Goal: Task Accomplishment & Management: Complete application form

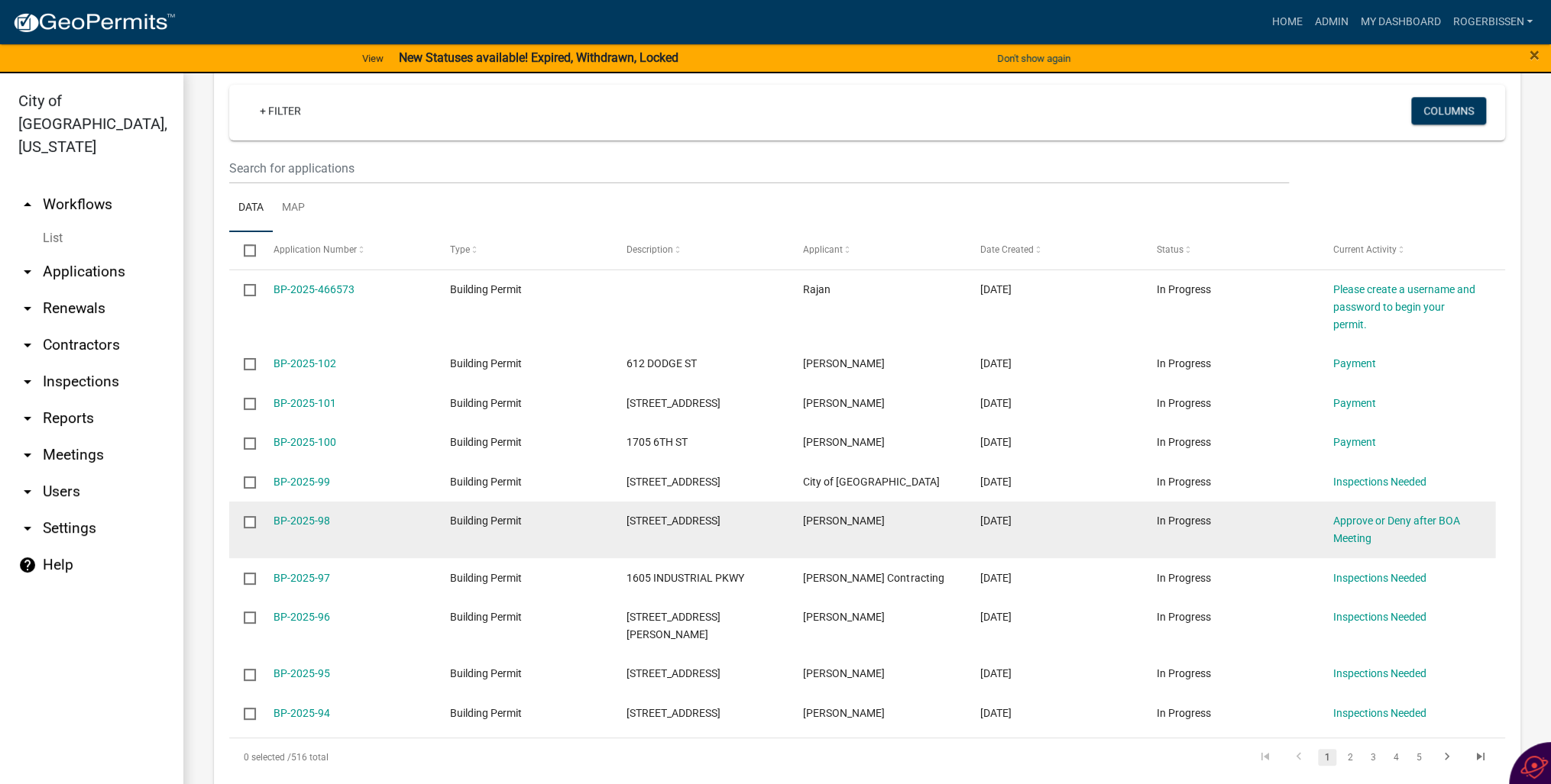
scroll to position [1130, 0]
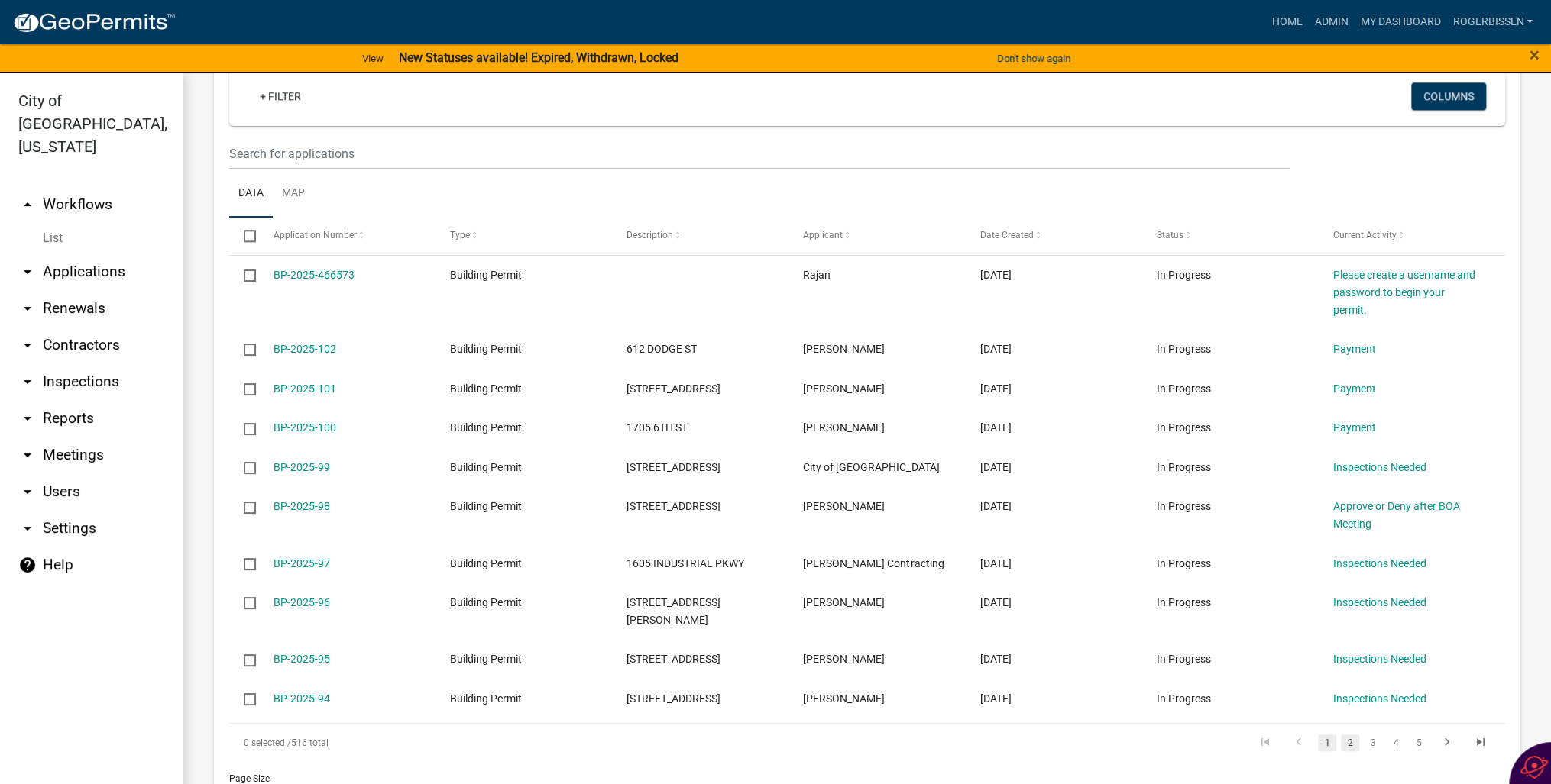
click at [1341, 734] on link "2" at bounding box center [1350, 743] width 19 height 17
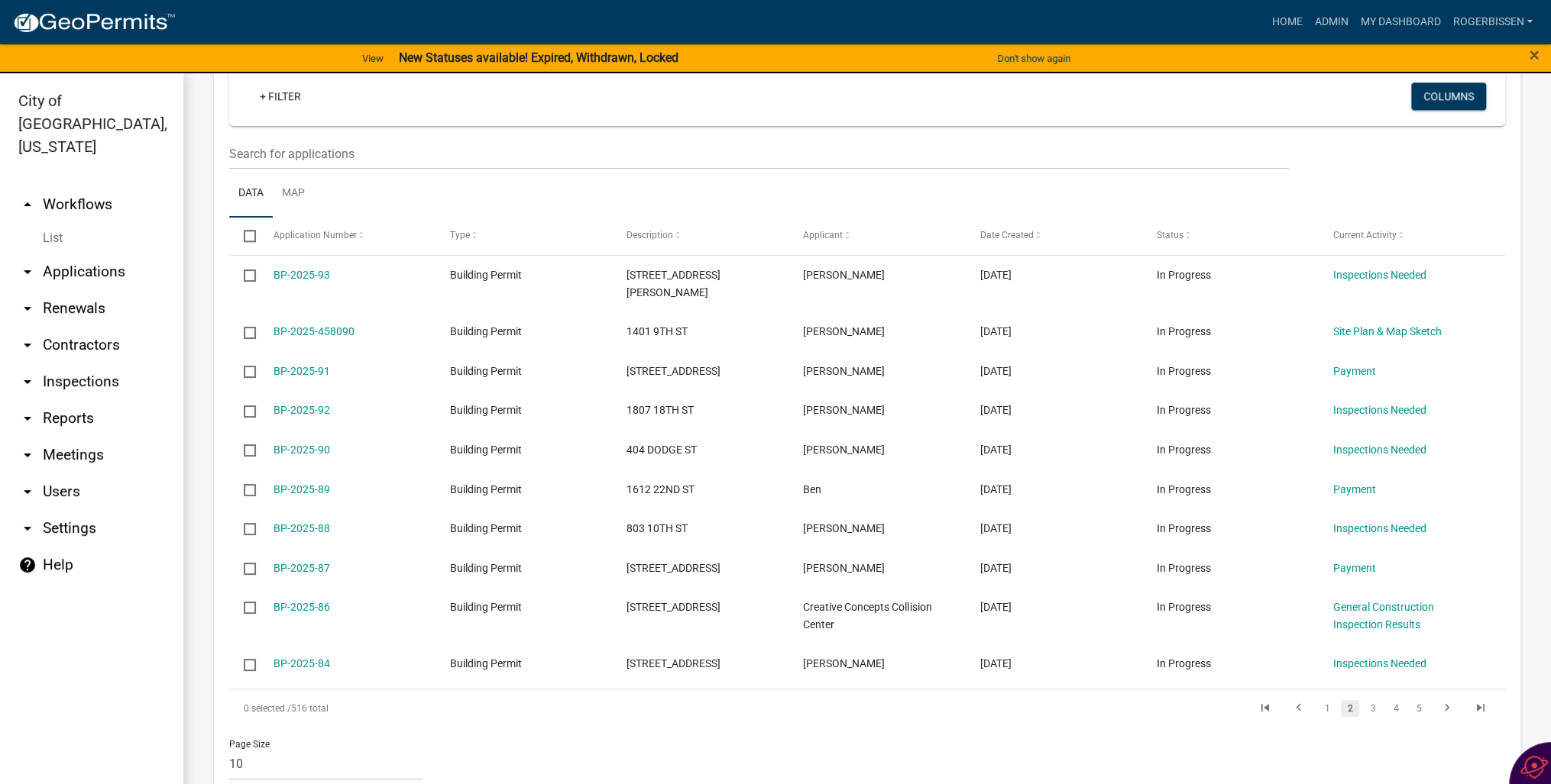
scroll to position [1113, 0]
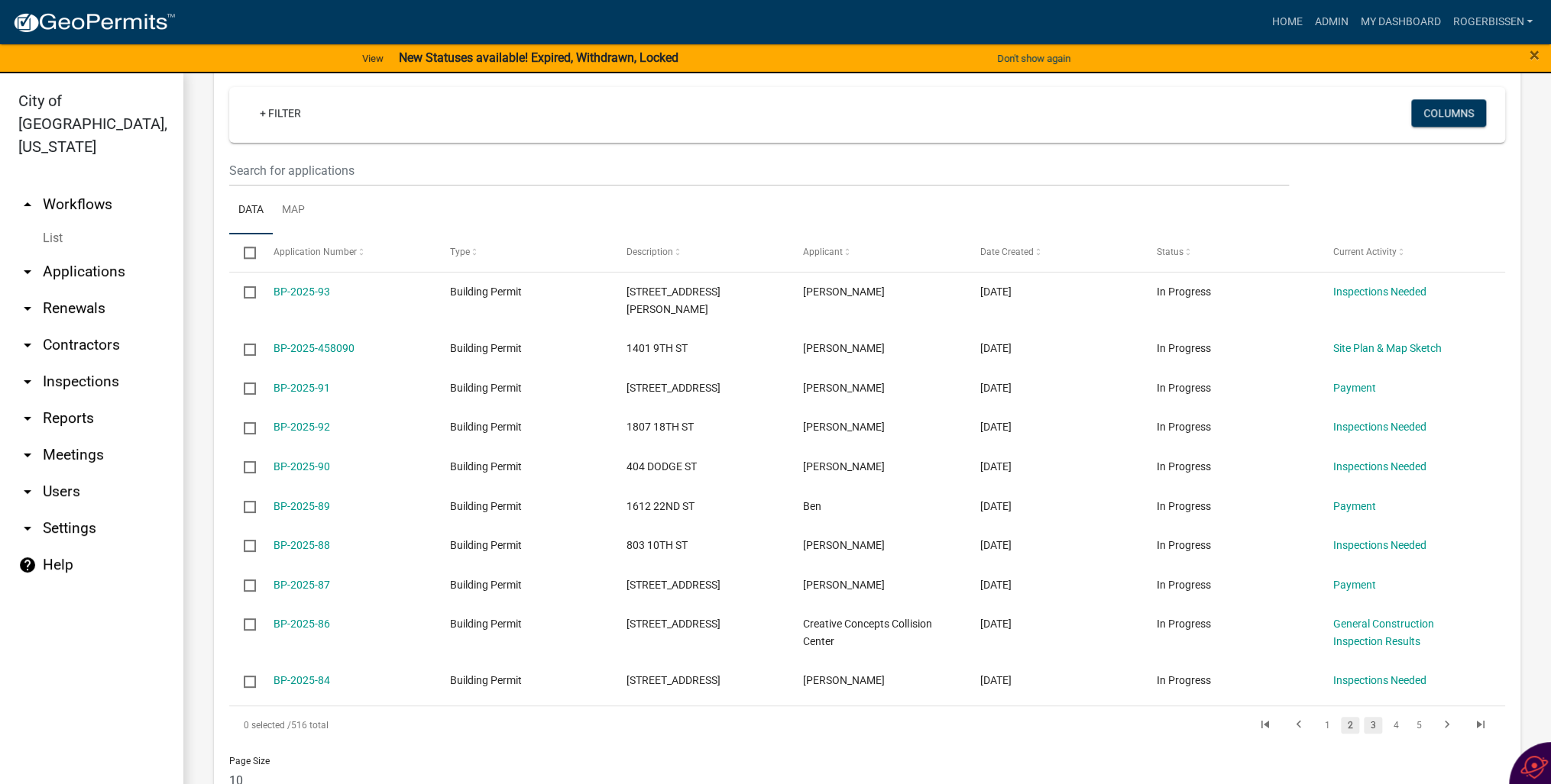
click at [1364, 717] on link "3" at bounding box center [1374, 726] width 19 height 17
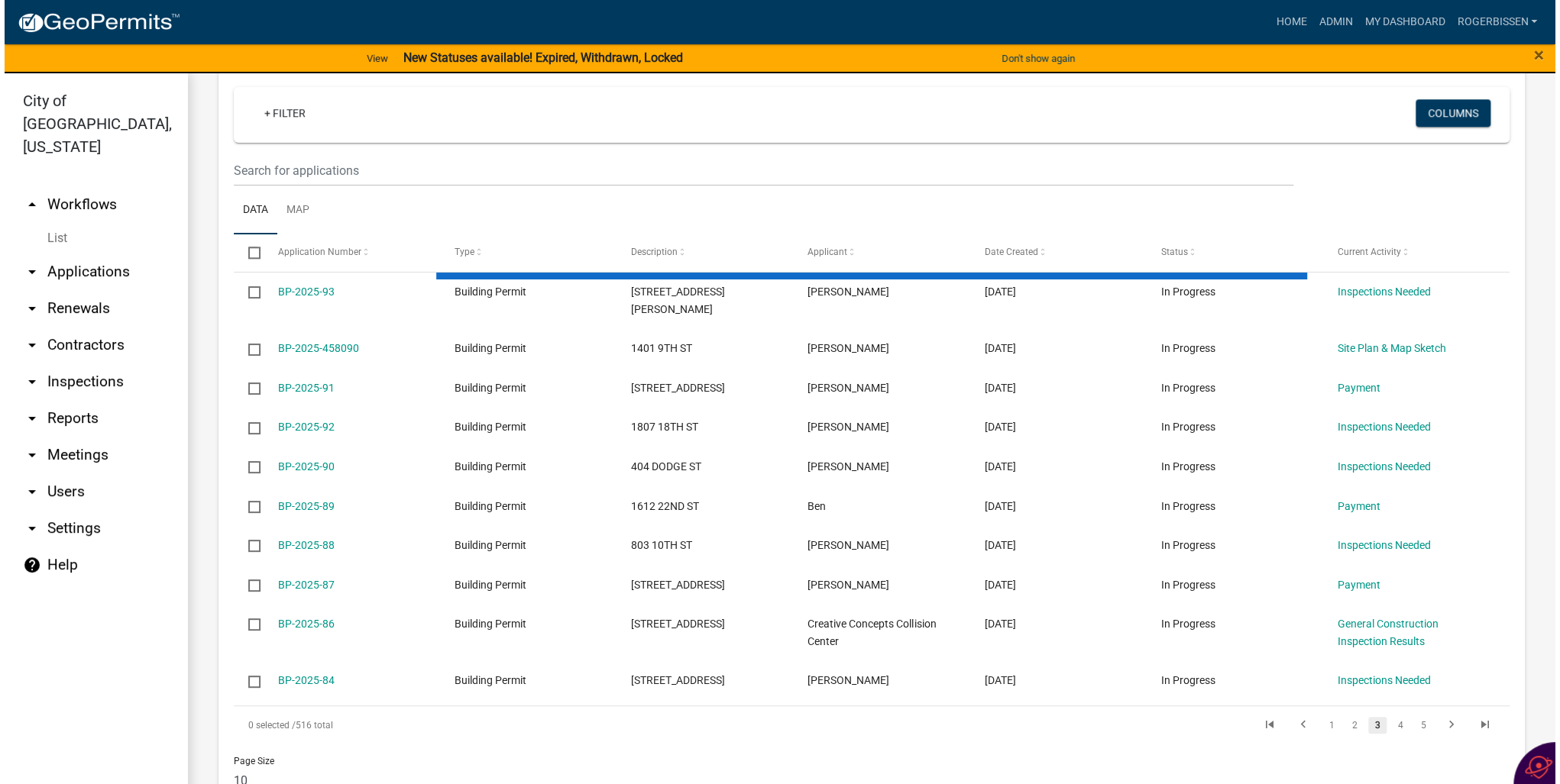
scroll to position [1096, 0]
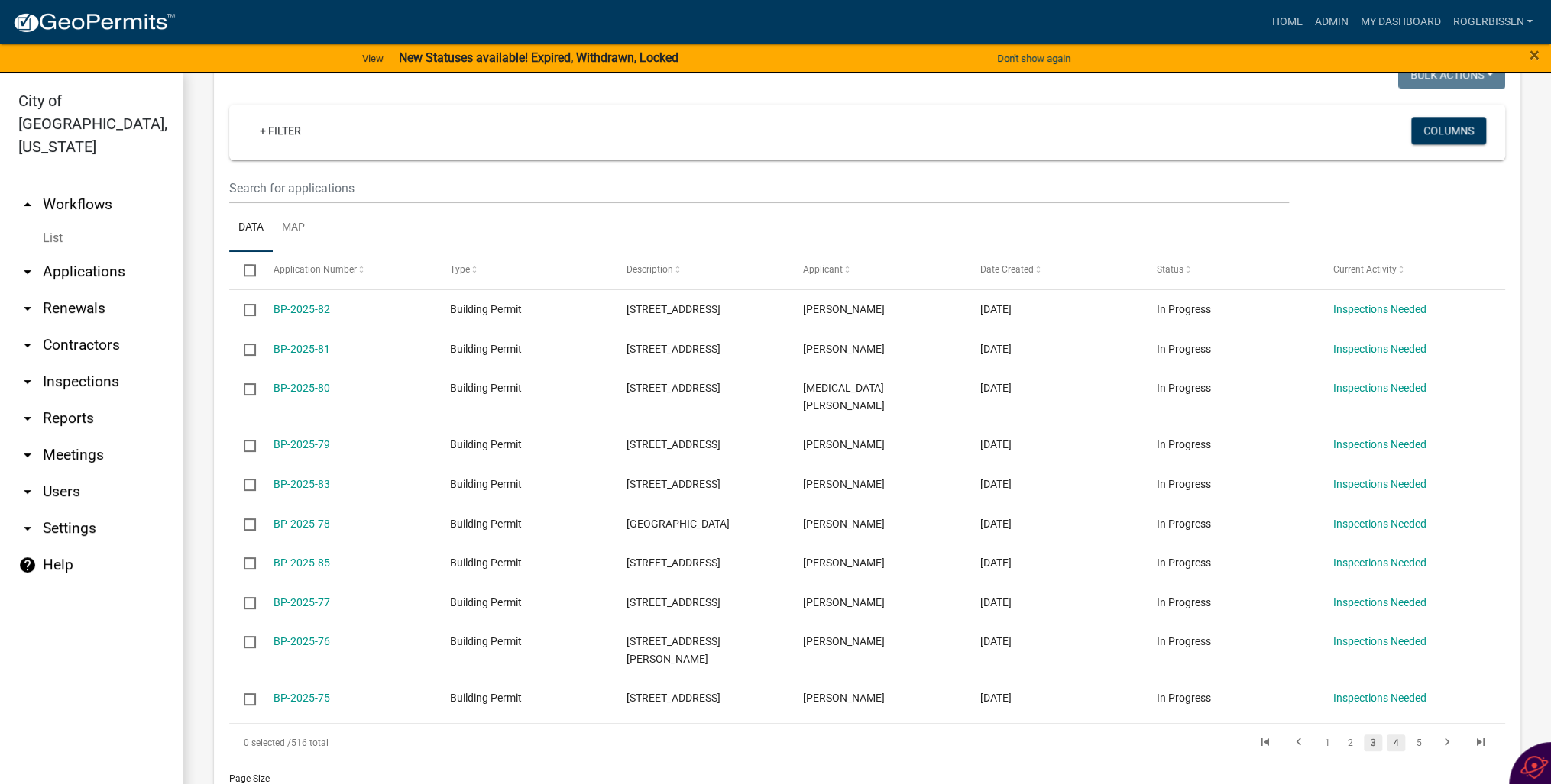
click at [1387, 734] on link "4" at bounding box center [1396, 743] width 19 height 17
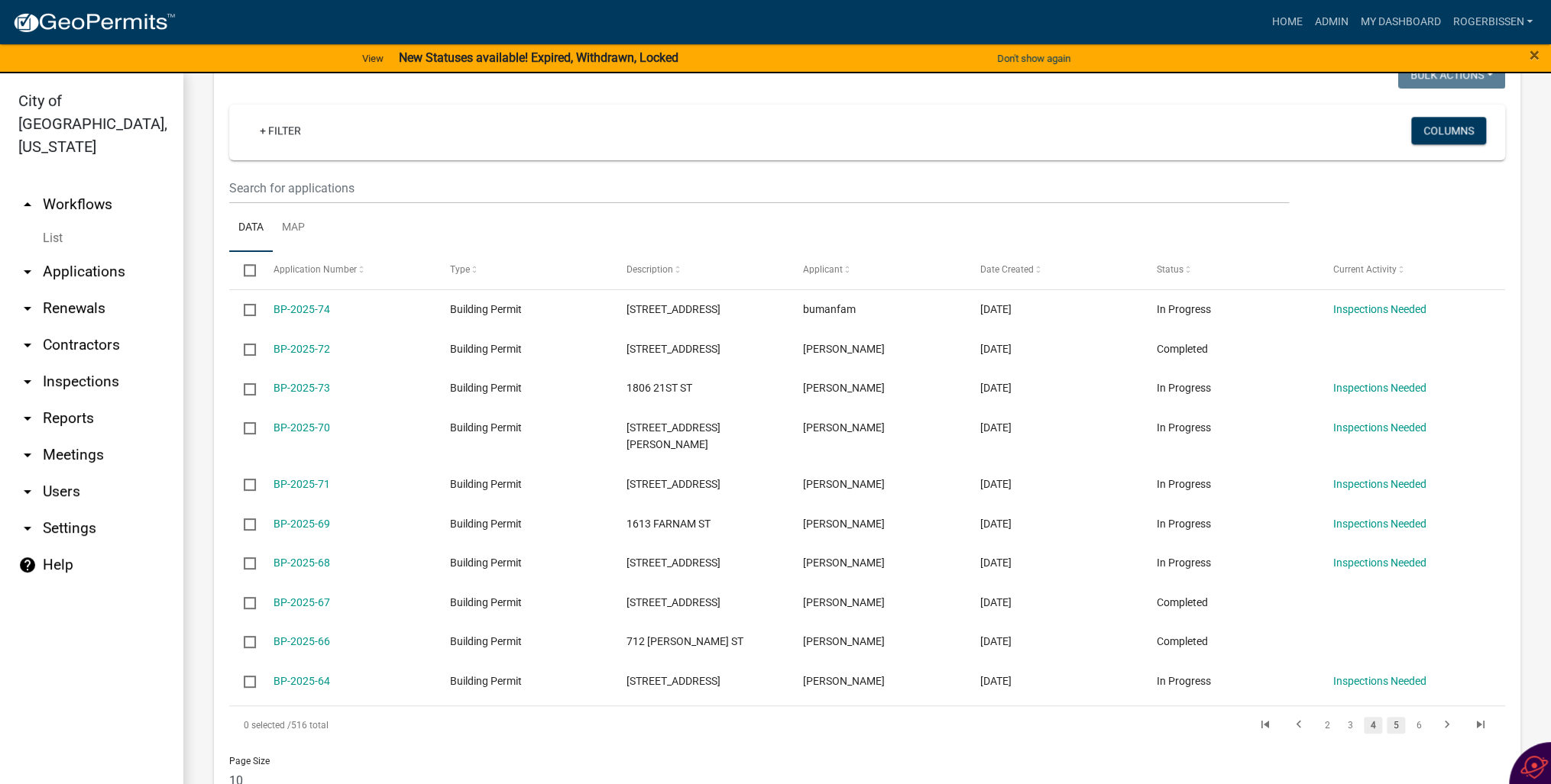
click at [1387, 717] on link "5" at bounding box center [1396, 726] width 19 height 17
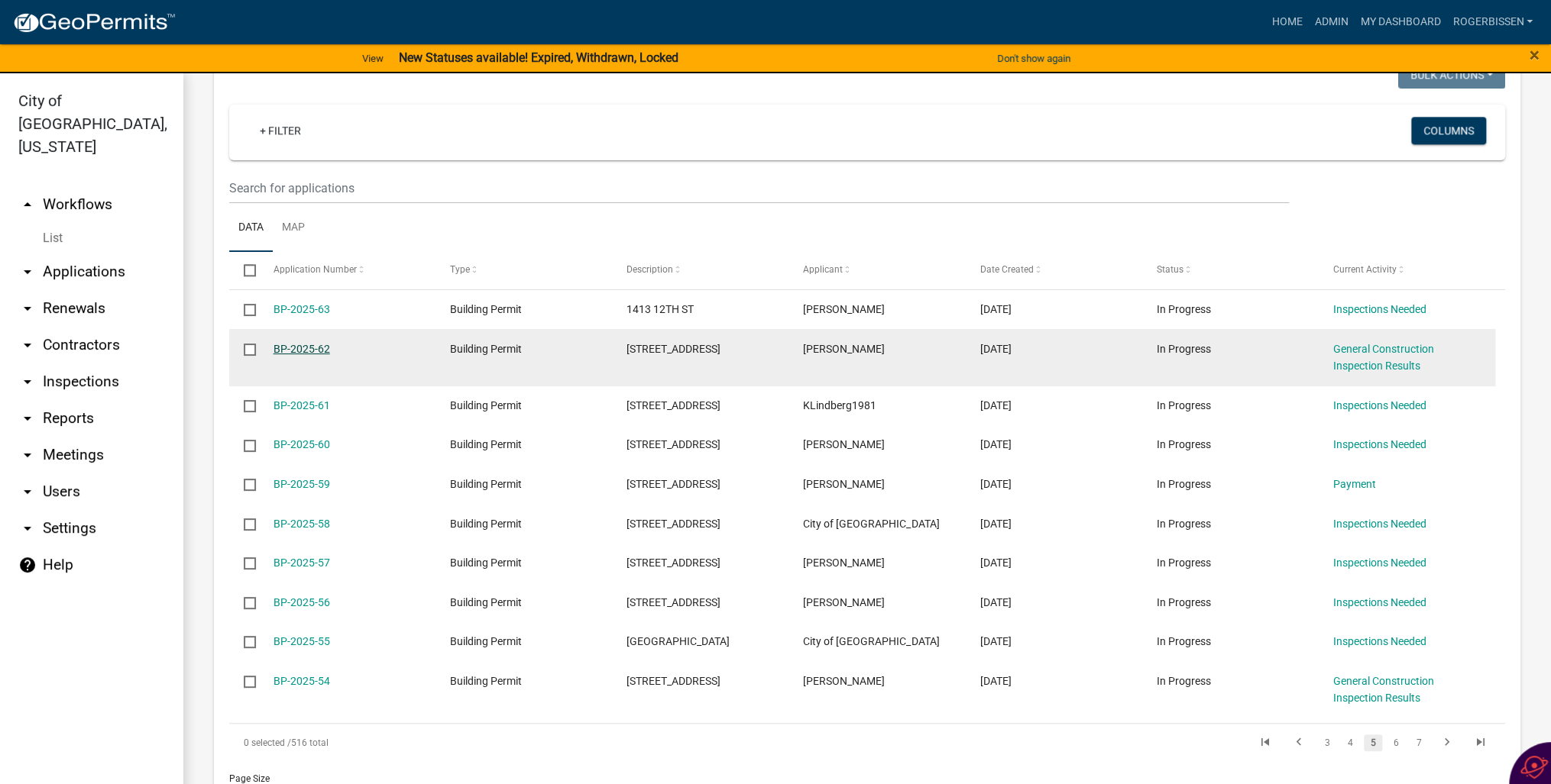
click at [311, 343] on link "BP-2025-62" at bounding box center [302, 349] width 56 height 12
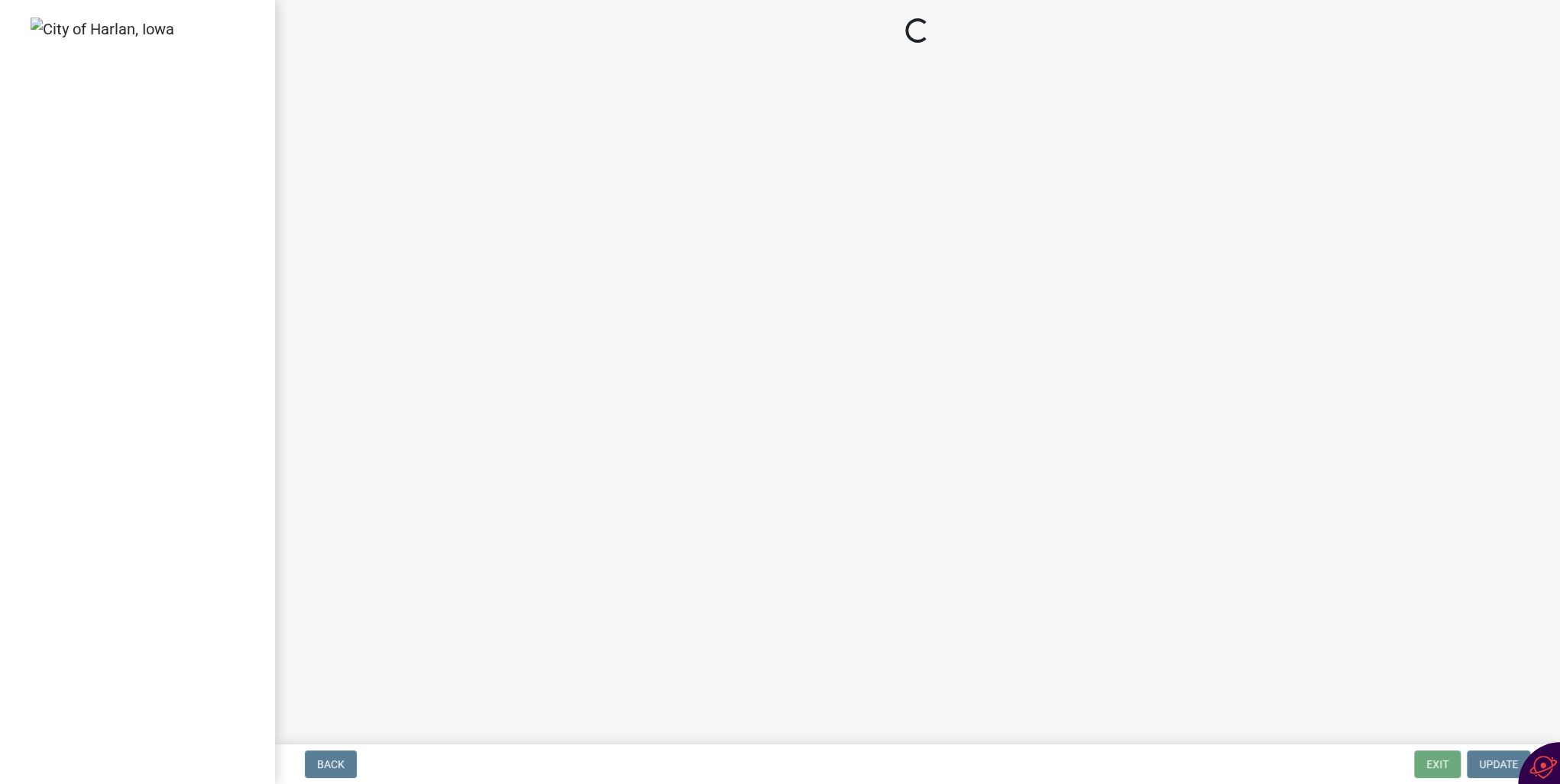
select select "351efae3-56ab-4ce2-9fde-654c356a5819"
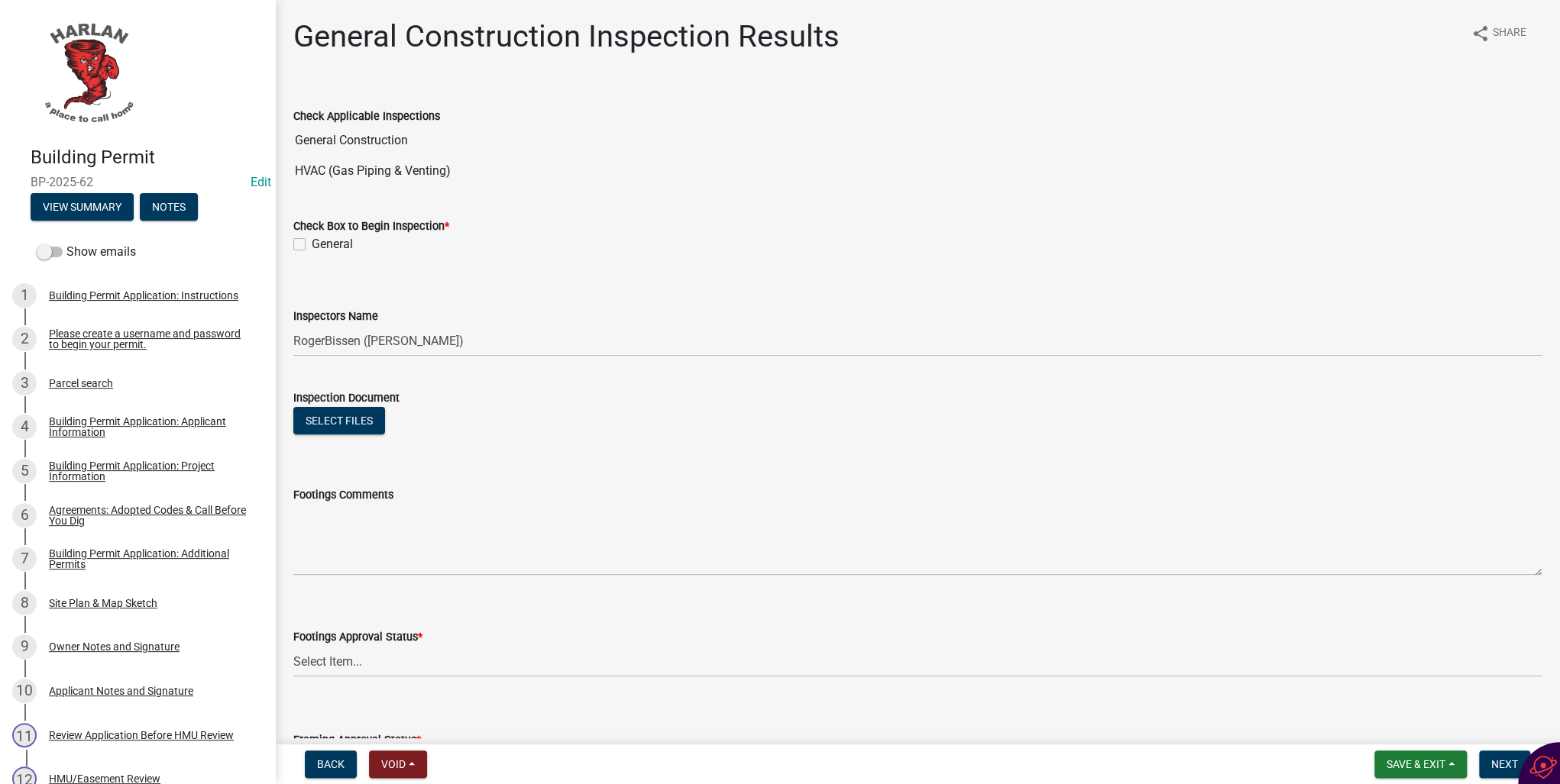
click at [311, 248] on label "General" at bounding box center [332, 245] width 41 height 19
click at [311, 245] on input "General" at bounding box center [316, 240] width 10 height 10
checkbox input "true"
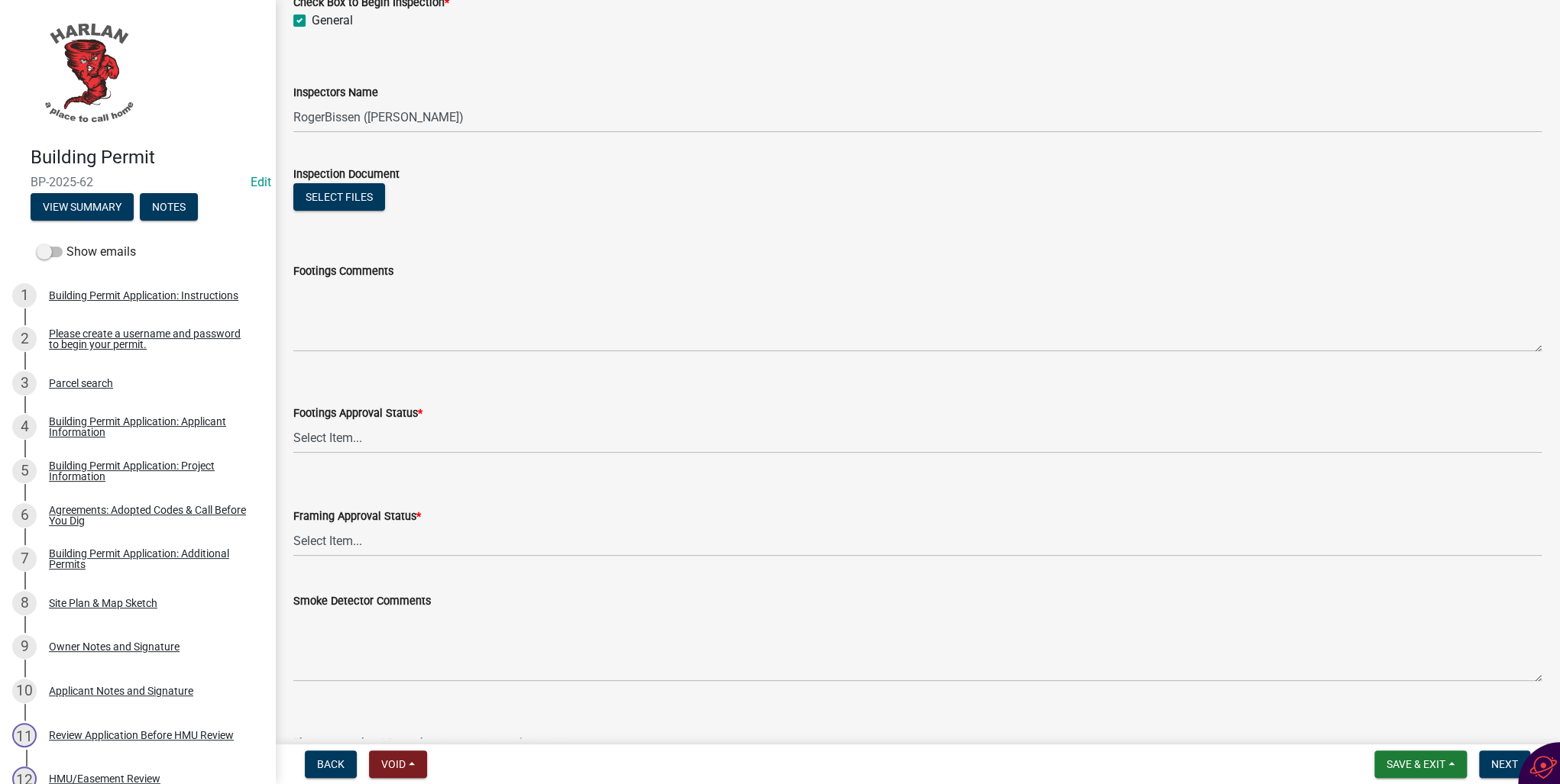
scroll to position [245, 0]
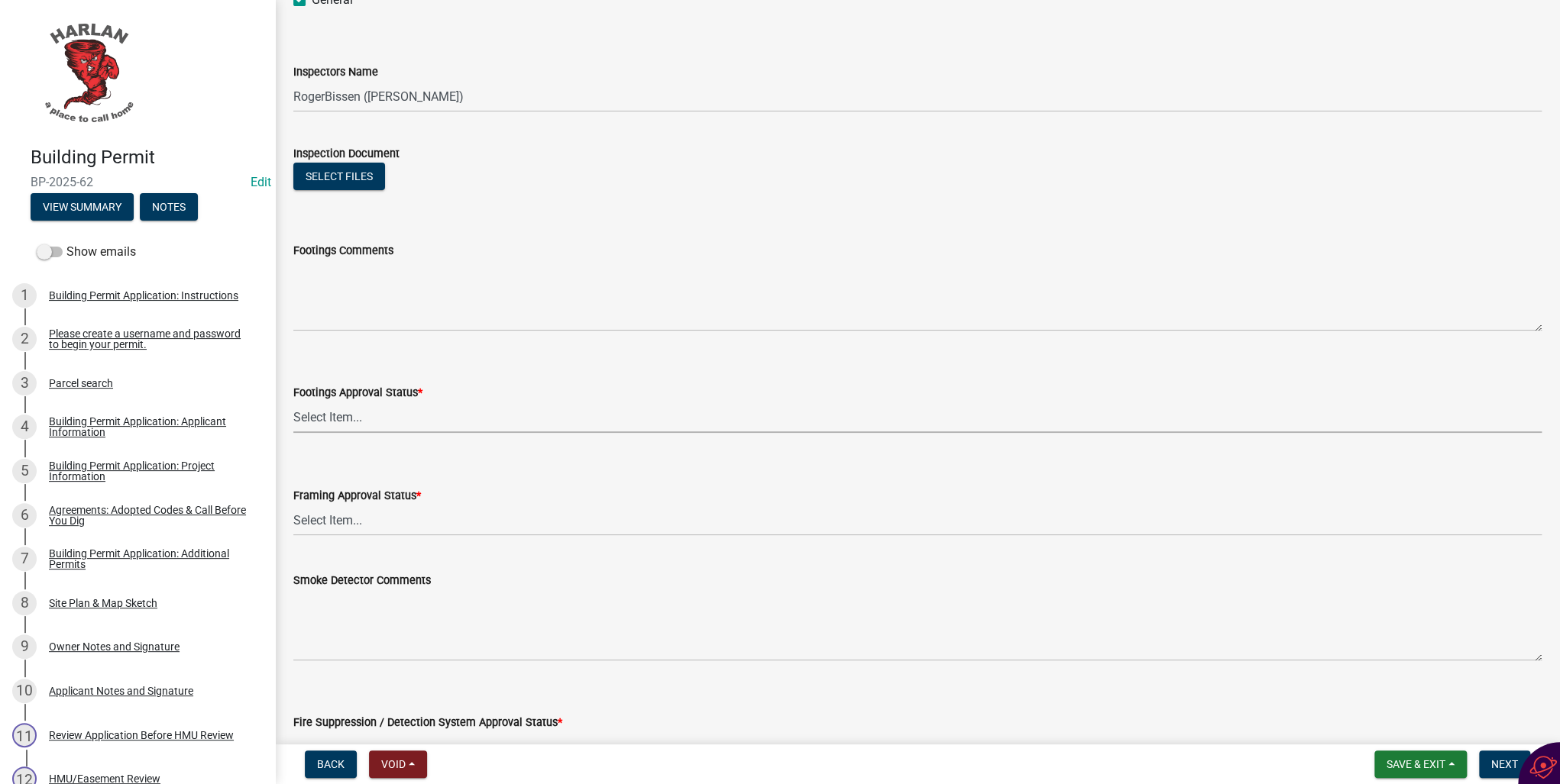
click at [323, 412] on select "Select Item... Approved Denied Not Applicable" at bounding box center [917, 416] width 1249 height 31
click at [294, 401] on select "Select Item... Approved Denied Not Applicable" at bounding box center [917, 416] width 1249 height 31
select select "248e1bd8-5f36-42fb-8438-c730656159ed"
click at [319, 519] on select "Select Item... Approved Denied Not Applicable" at bounding box center [917, 520] width 1249 height 31
click at [294, 505] on select "Select Item... Approved Denied Not Applicable" at bounding box center [917, 520] width 1249 height 31
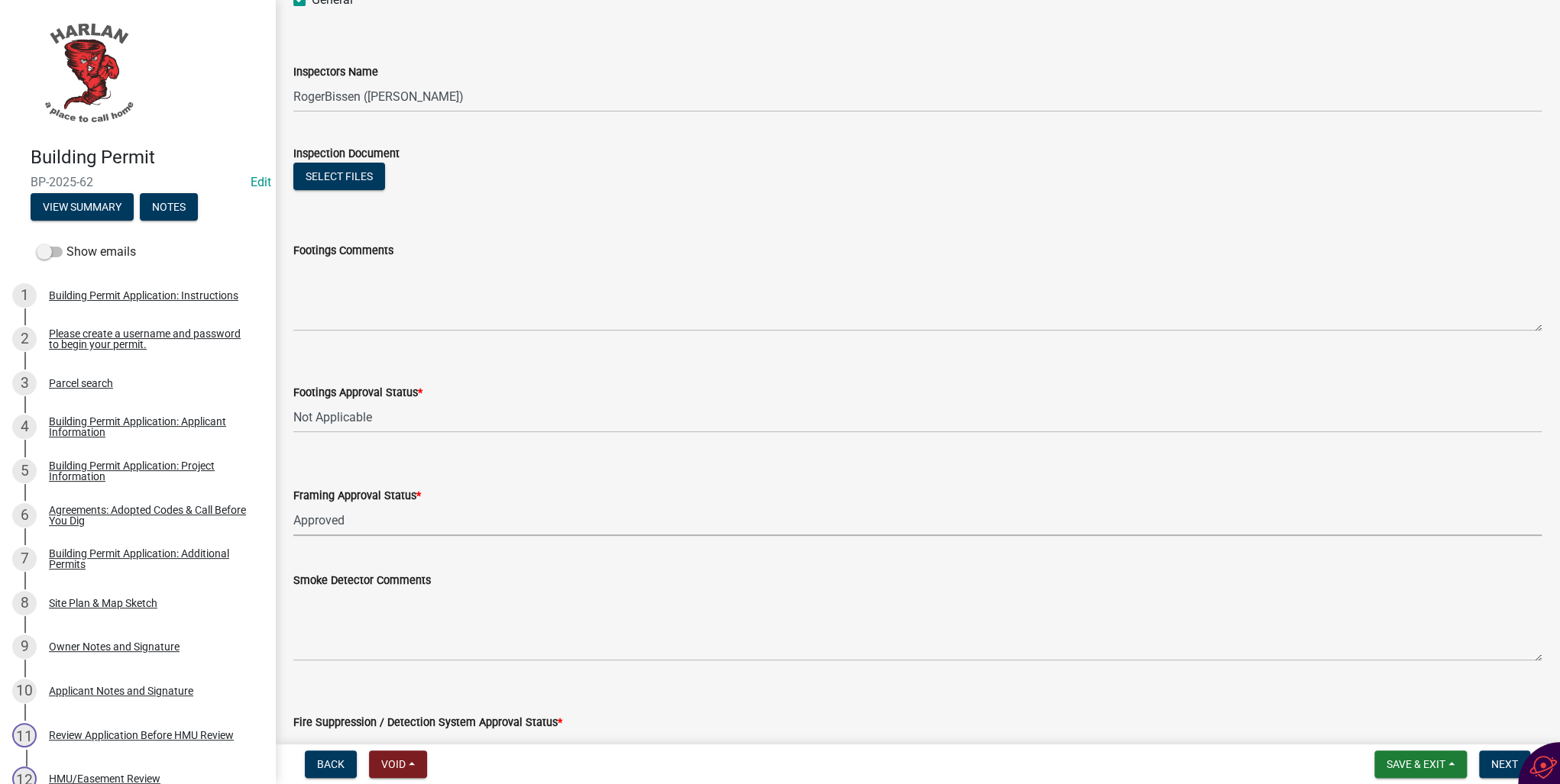
select select "00701c82-ed04-48d3-8217-d04ab7a5e18d"
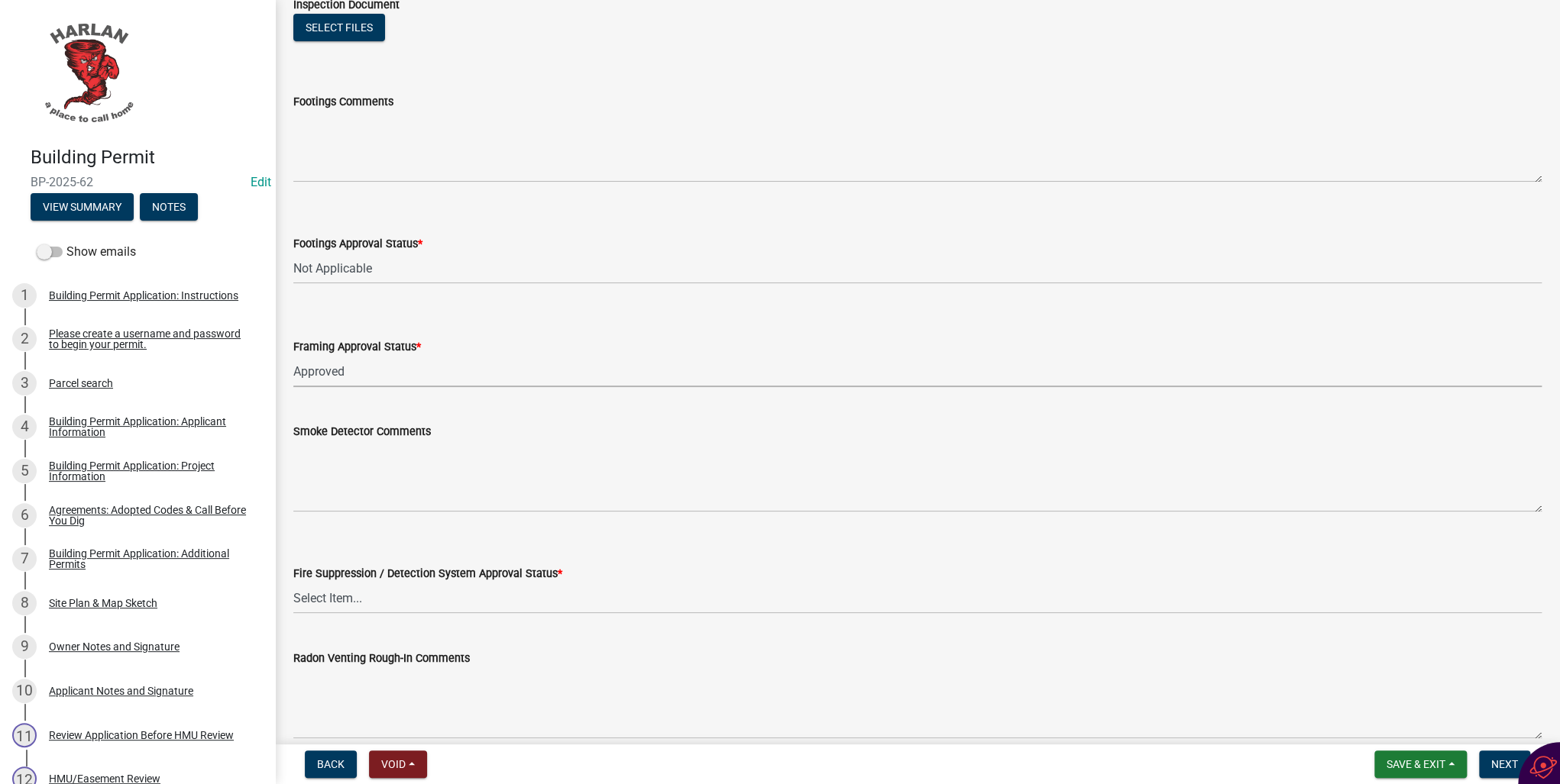
scroll to position [428, 0]
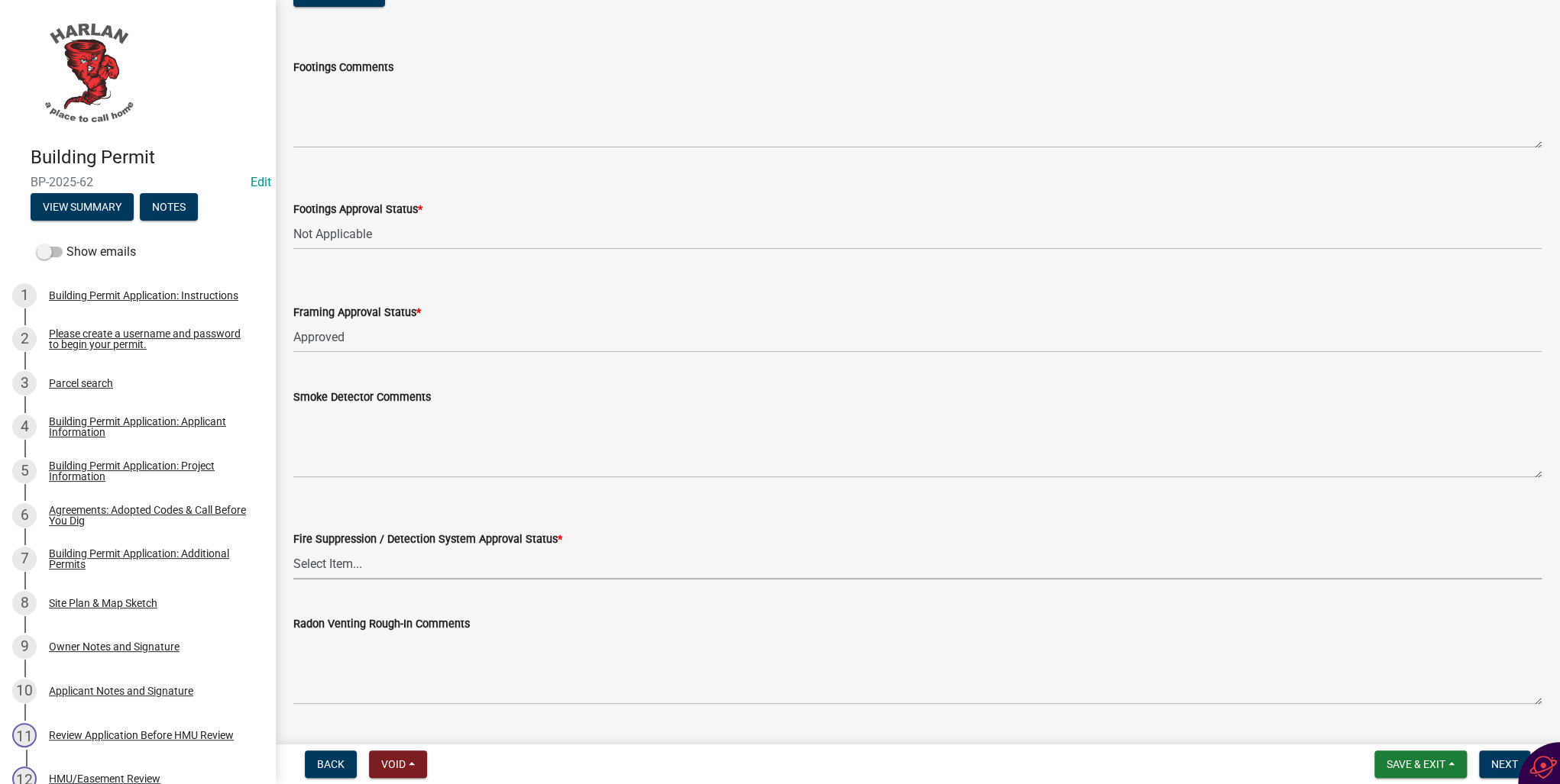
click at [338, 562] on select "Select Item... Approved Denied Not Applicable" at bounding box center [917, 564] width 1249 height 31
click at [294, 549] on select "Select Item... Approved Denied Not Applicable" at bounding box center [917, 564] width 1249 height 31
select select "c4fd115e-fe29-4201-9302-9488a733ec53"
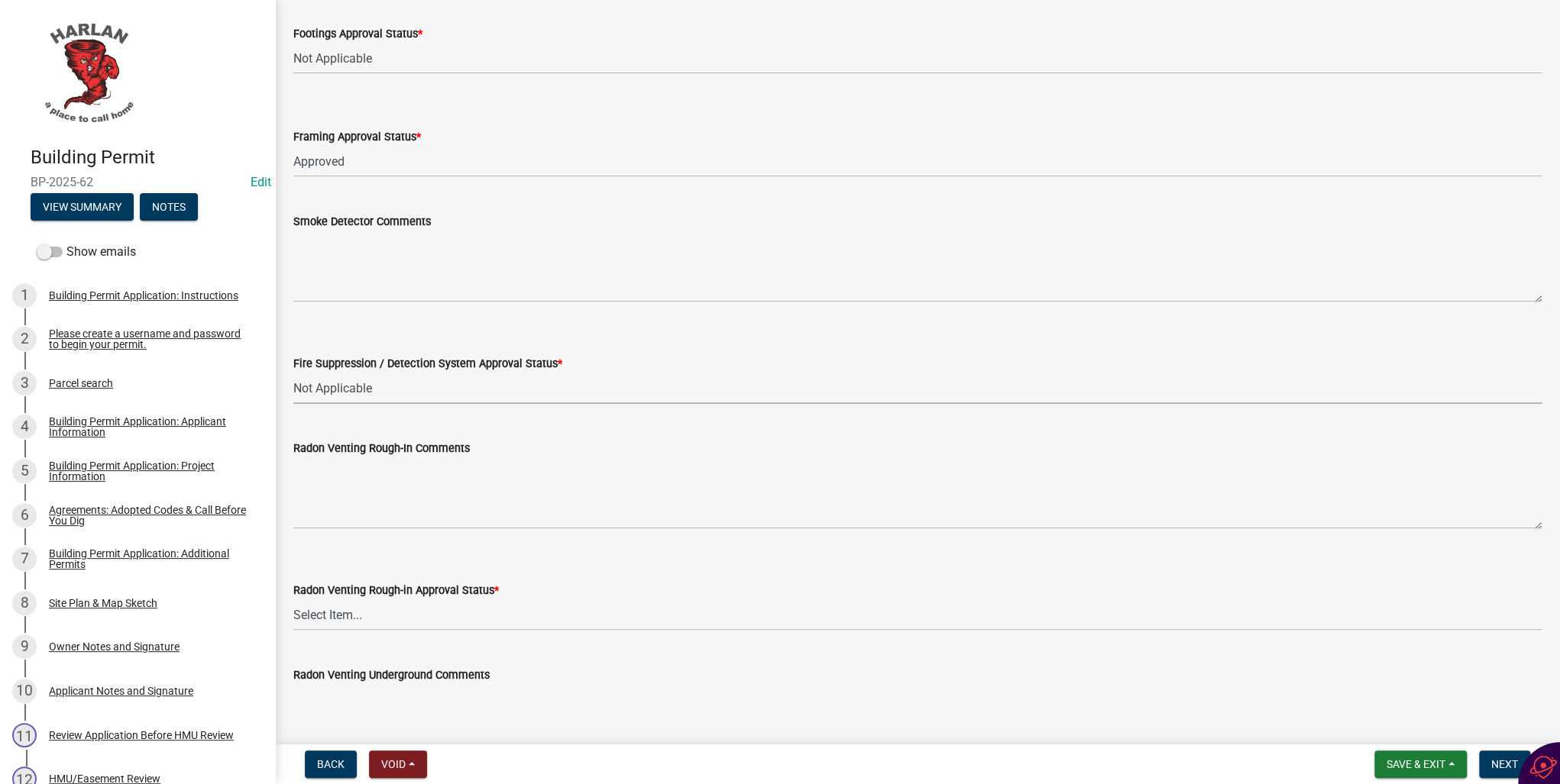
scroll to position [672, 0]
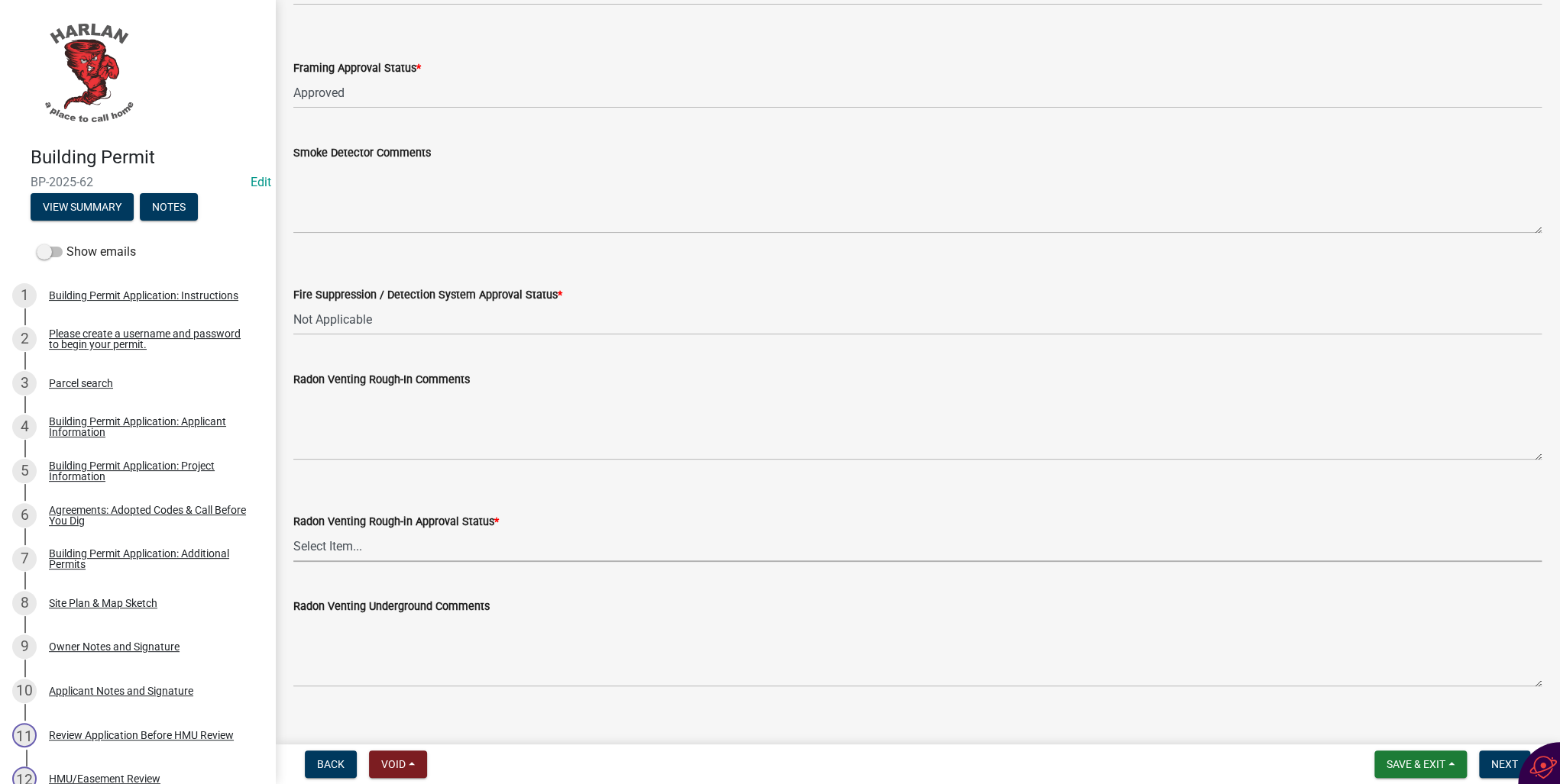
click at [329, 540] on select "Select Item... Approved Denied Not Applicable" at bounding box center [917, 546] width 1249 height 31
click at [294, 531] on select "Select Item... Approved Denied Not Applicable" at bounding box center [917, 546] width 1249 height 31
select select "689001c6-c71e-4bc4-b52a-3bb95f61a85b"
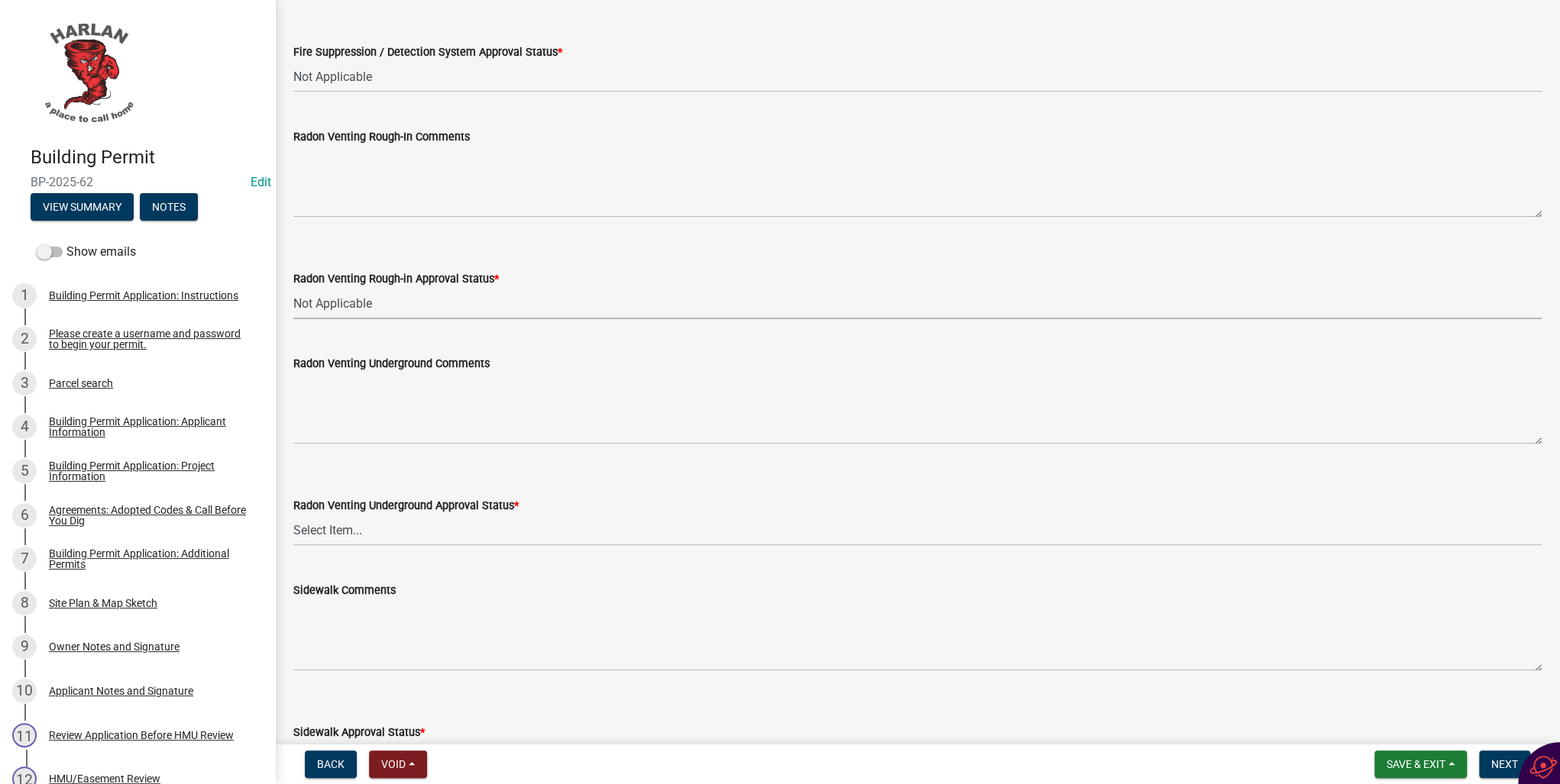
scroll to position [916, 0]
click at [346, 530] on select "Select Item... Approved Denied Not Applicable" at bounding box center [917, 528] width 1249 height 31
click at [294, 513] on select "Select Item... Approved Denied Not Applicable" at bounding box center [917, 528] width 1249 height 31
select select "fea10cb8-026a-4a90-aa12-355c400979fe"
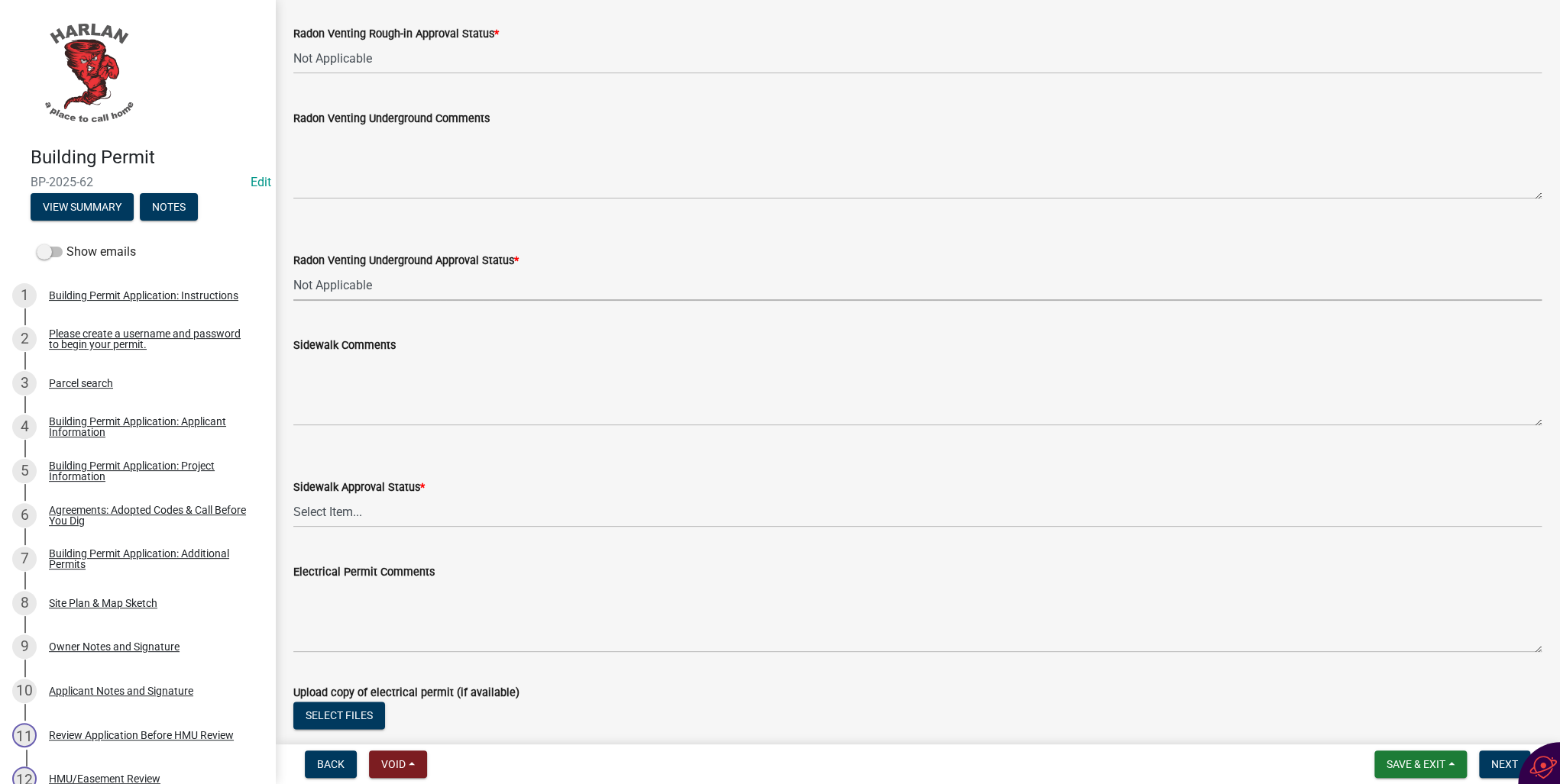
scroll to position [1161, 0]
click at [342, 507] on select "Select Item... Approved Denied Not Applicable" at bounding box center [917, 511] width 1249 height 31
click at [294, 496] on select "Select Item... Approved Denied Not Applicable" at bounding box center [917, 511] width 1249 height 31
select select "93764f1c-770d-4d7b-968b-ab80245815b2"
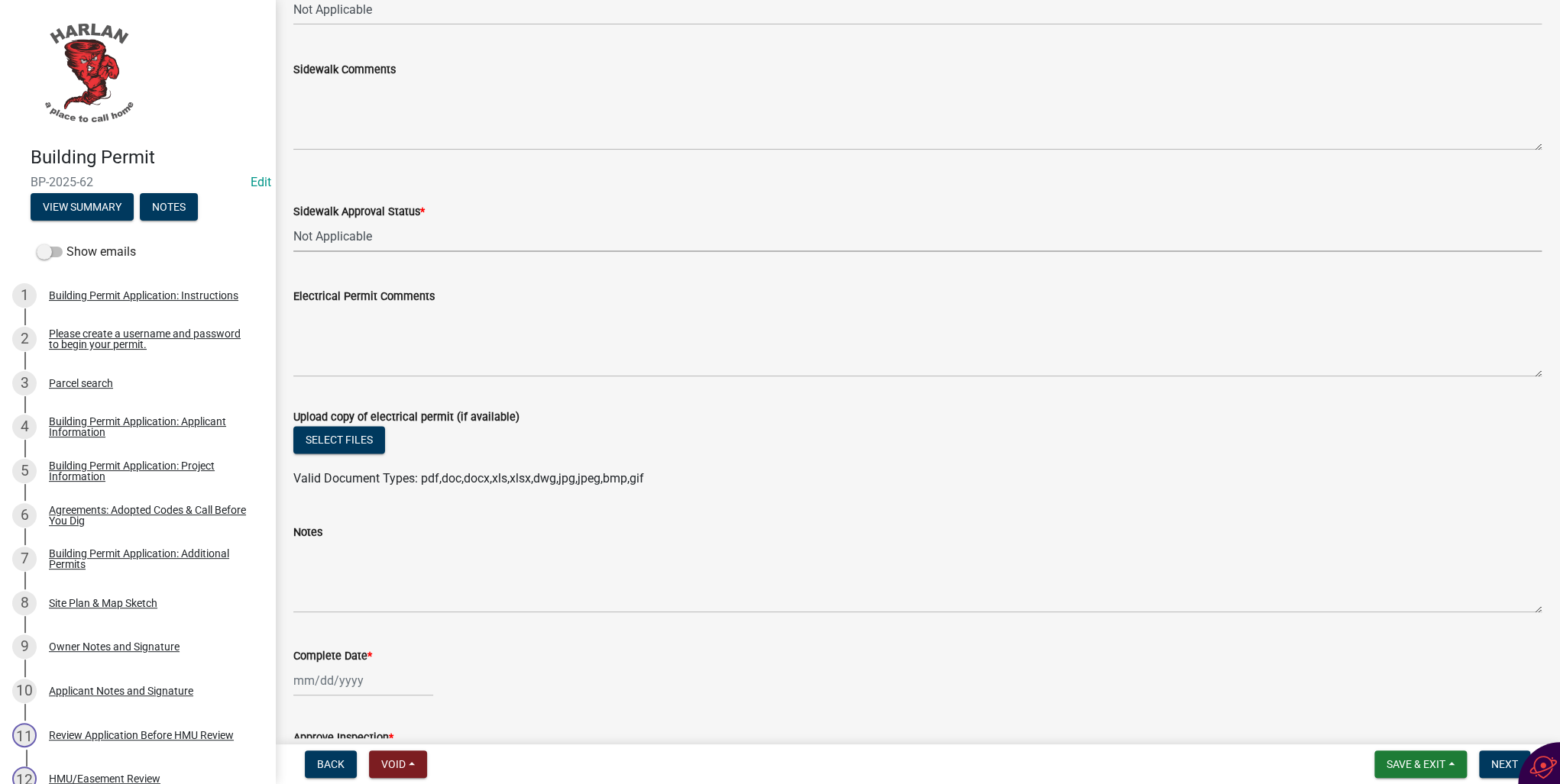
scroll to position [1467, 0]
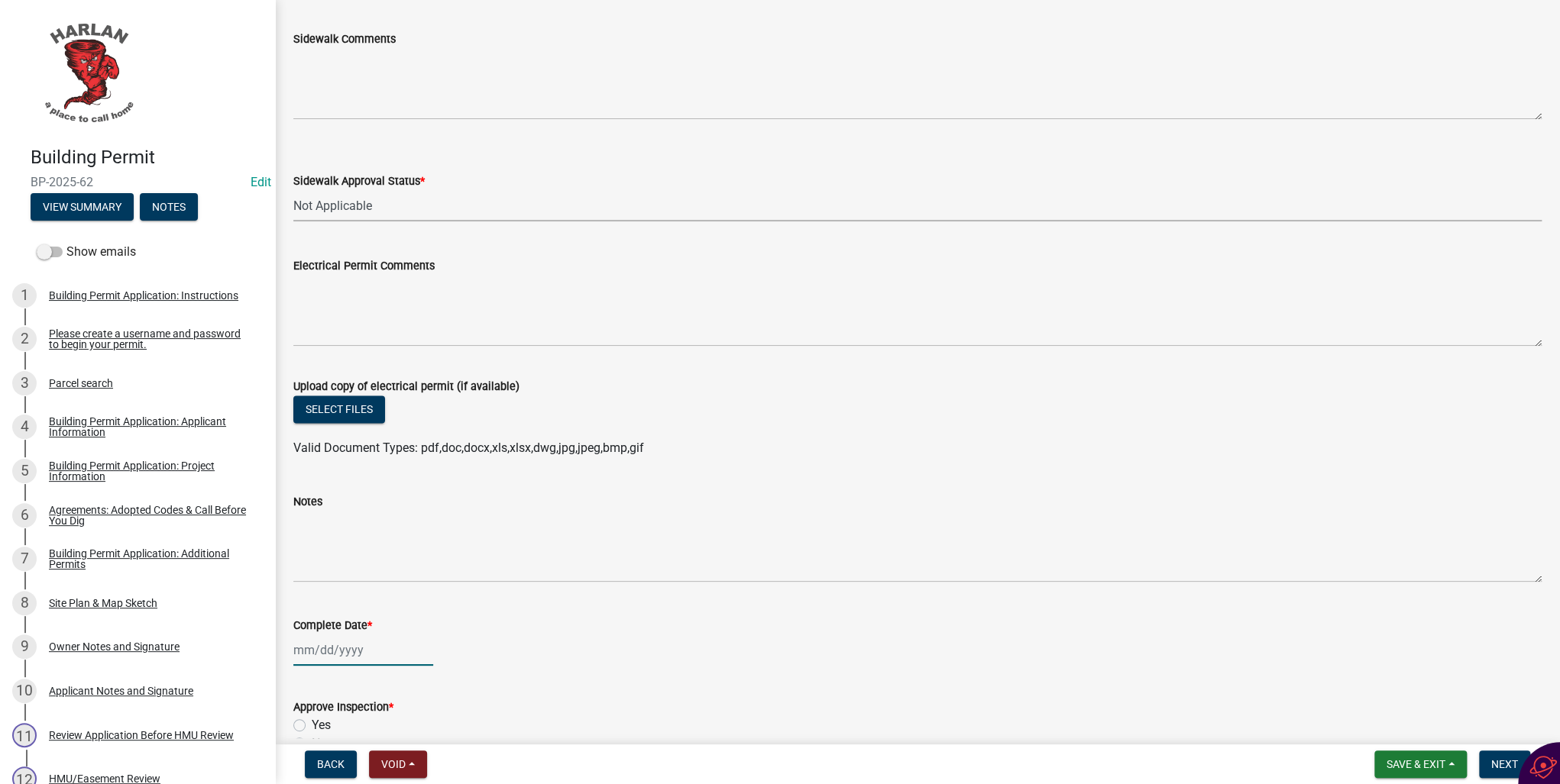
click at [330, 651] on div at bounding box center [363, 650] width 140 height 31
select select "8"
select select "2025"
click at [357, 570] on div "20" at bounding box center [357, 569] width 24 height 24
type input "[DATE]"
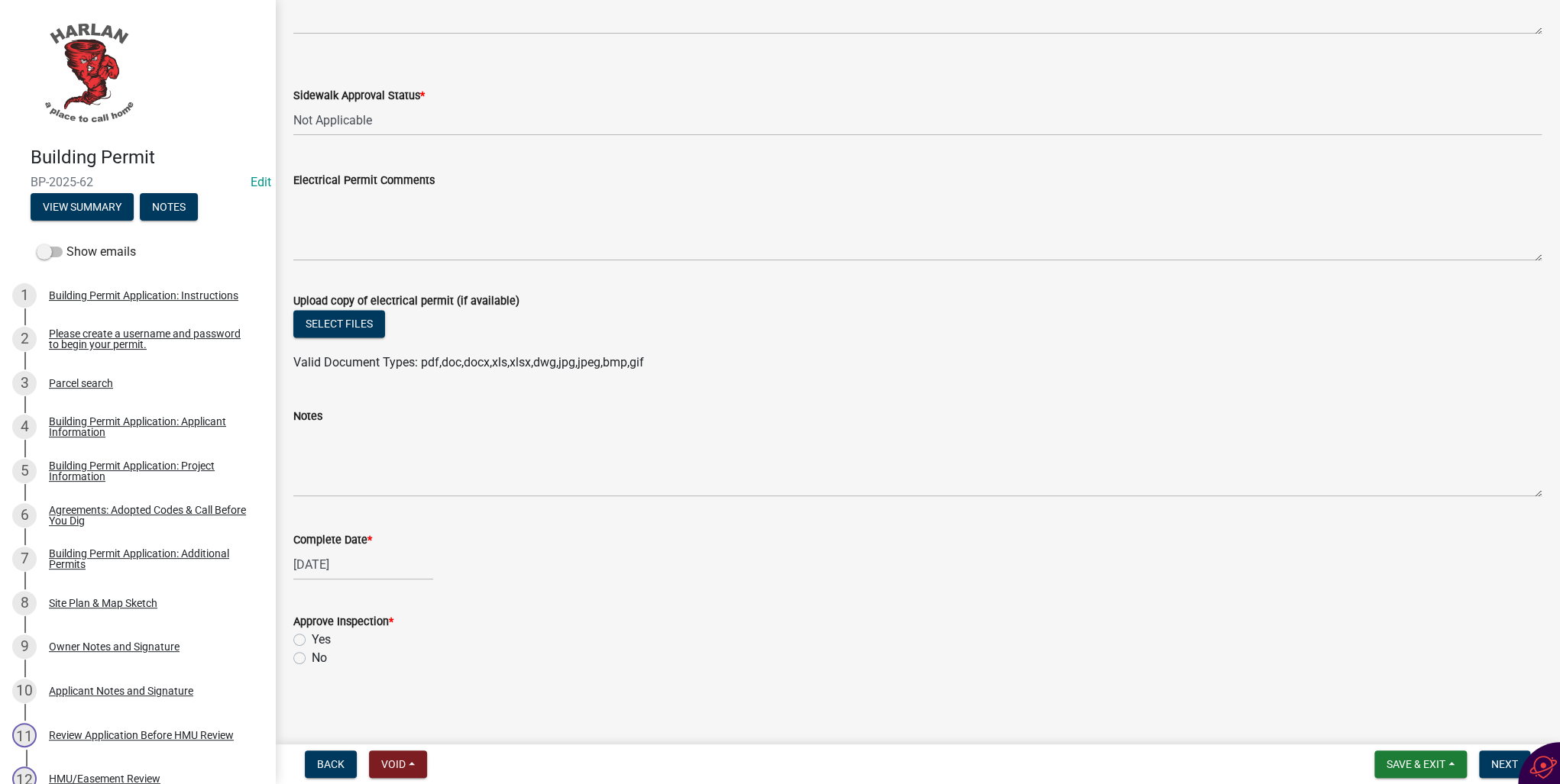
scroll to position [1553, 0]
click at [311, 641] on label "Yes" at bounding box center [321, 639] width 19 height 19
click at [311, 640] on input "Yes" at bounding box center [316, 634] width 10 height 10
radio input "true"
click at [1498, 761] on span "Next" at bounding box center [1505, 764] width 27 height 12
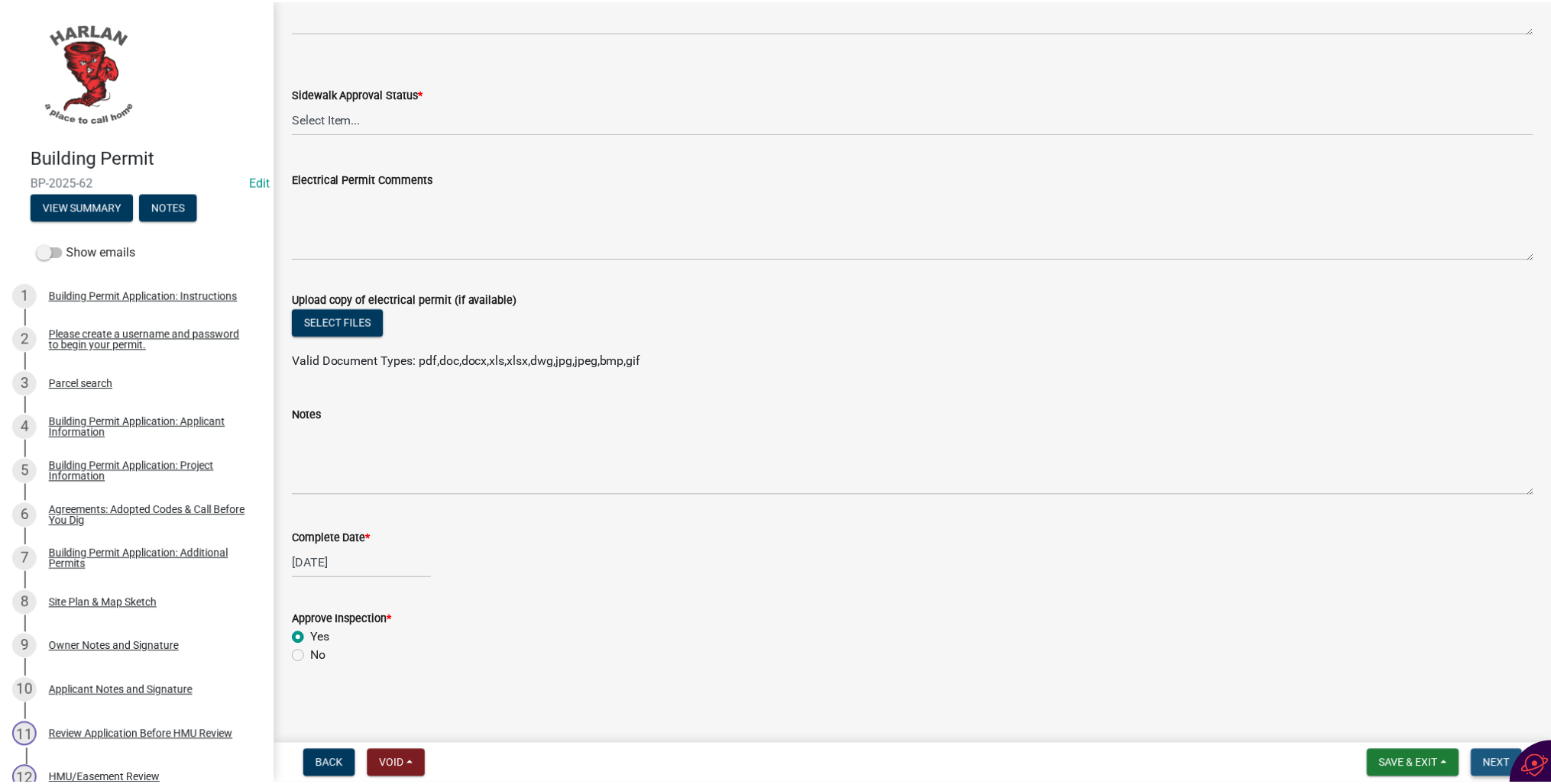
scroll to position [0, 0]
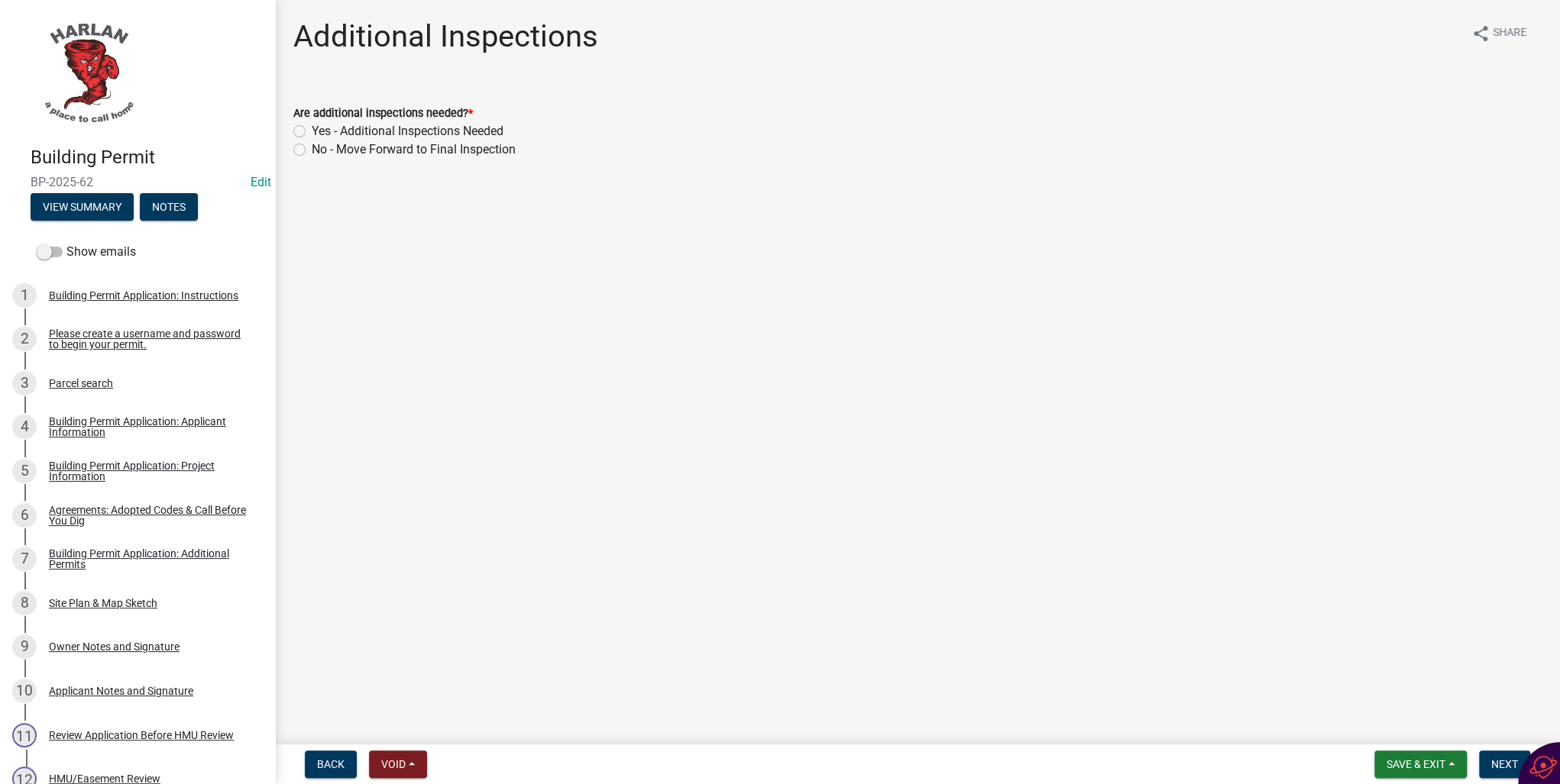
click at [311, 150] on label "No - Move Forward to Final Inspection" at bounding box center [413, 150] width 204 height 19
click at [311, 150] on input "No - Move Forward to Final Inspection" at bounding box center [316, 145] width 10 height 10
radio input "true"
click at [1494, 762] on span "Next" at bounding box center [1505, 764] width 27 height 12
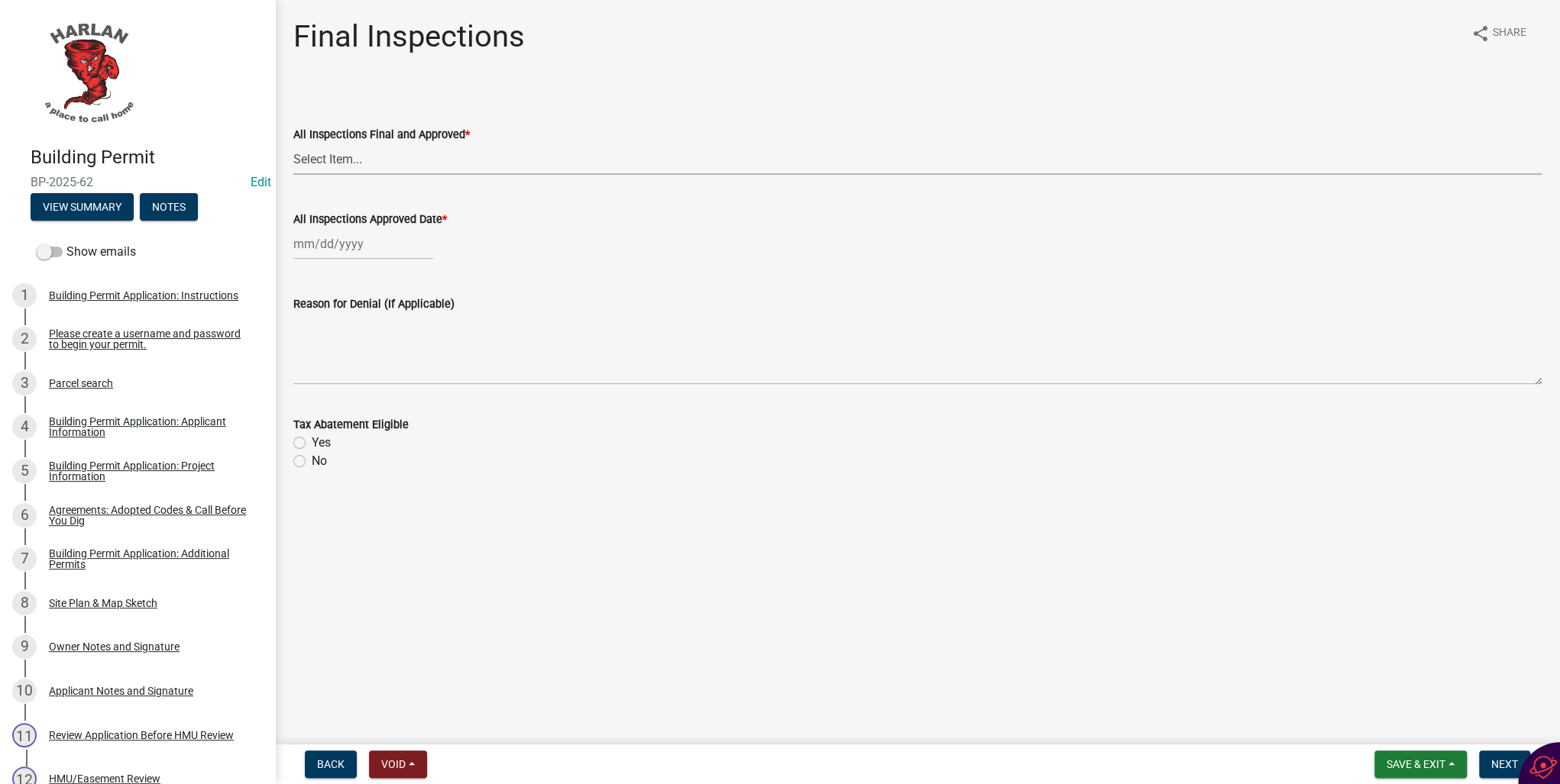
click at [302, 154] on select "Select Item... Yes No" at bounding box center [917, 158] width 1249 height 31
click at [294, 143] on select "Select Item... Yes No" at bounding box center [917, 158] width 1249 height 31
select select "2171e52b-1869-4608-9343-30b1fd13871b"
click at [315, 242] on div at bounding box center [363, 244] width 140 height 31
select select "8"
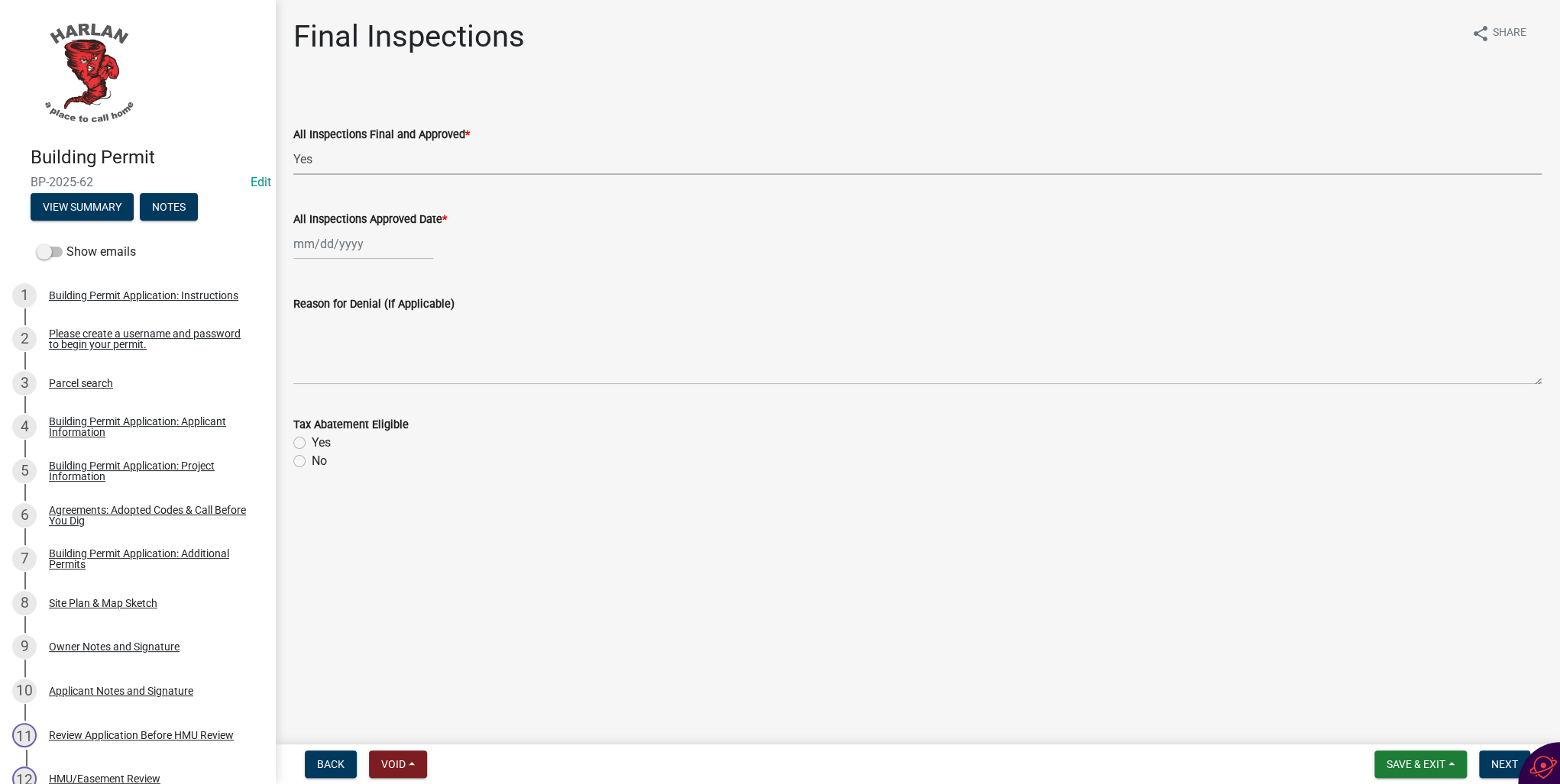
select select "2025"
click at [356, 397] on div "20" at bounding box center [357, 399] width 24 height 24
type input "[DATE]"
click at [311, 462] on label "No" at bounding box center [319, 461] width 15 height 19
click at [311, 462] on input "No" at bounding box center [316, 457] width 10 height 10
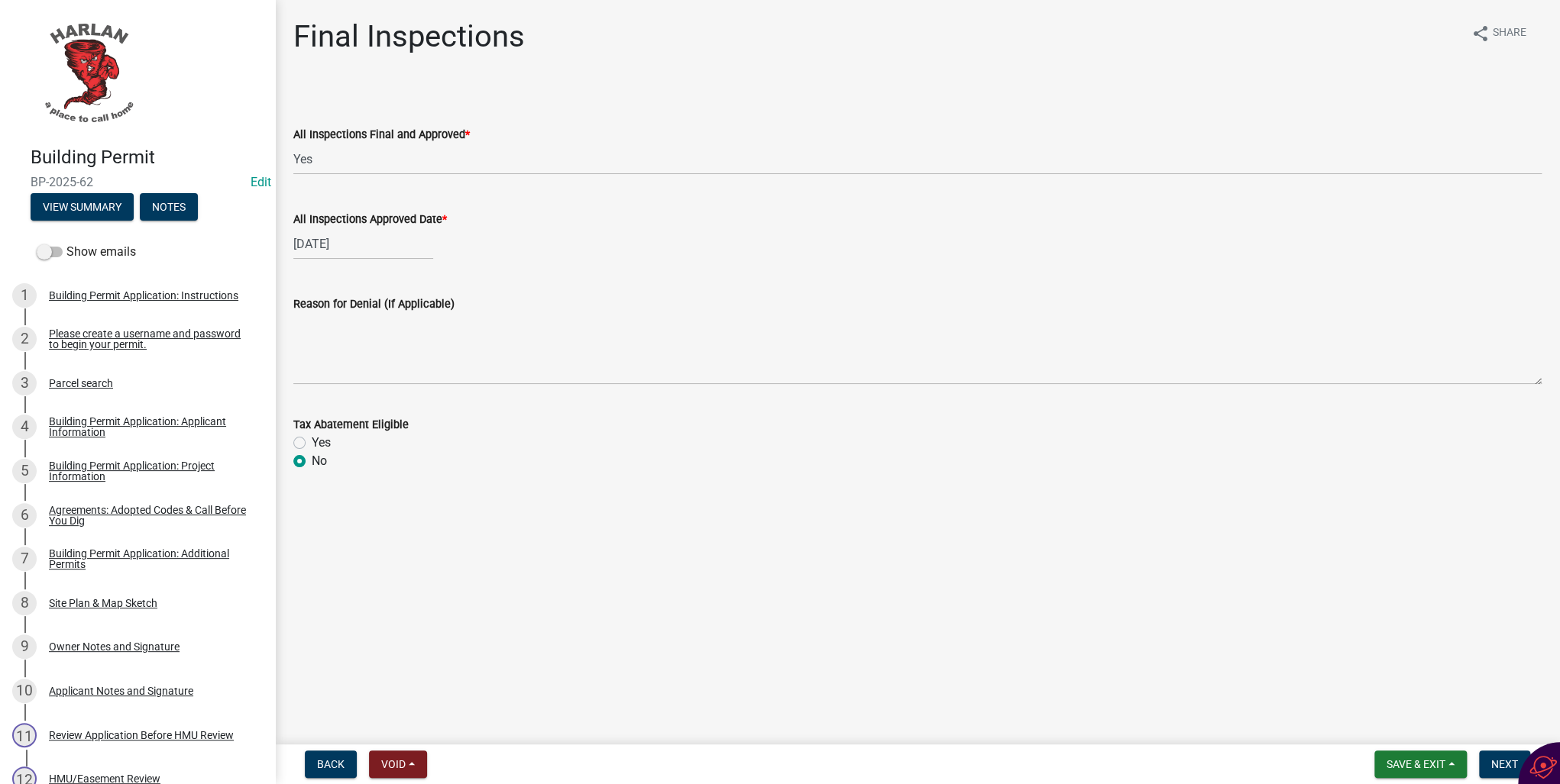
radio input "true"
click at [1504, 770] on span "Next" at bounding box center [1505, 764] width 27 height 12
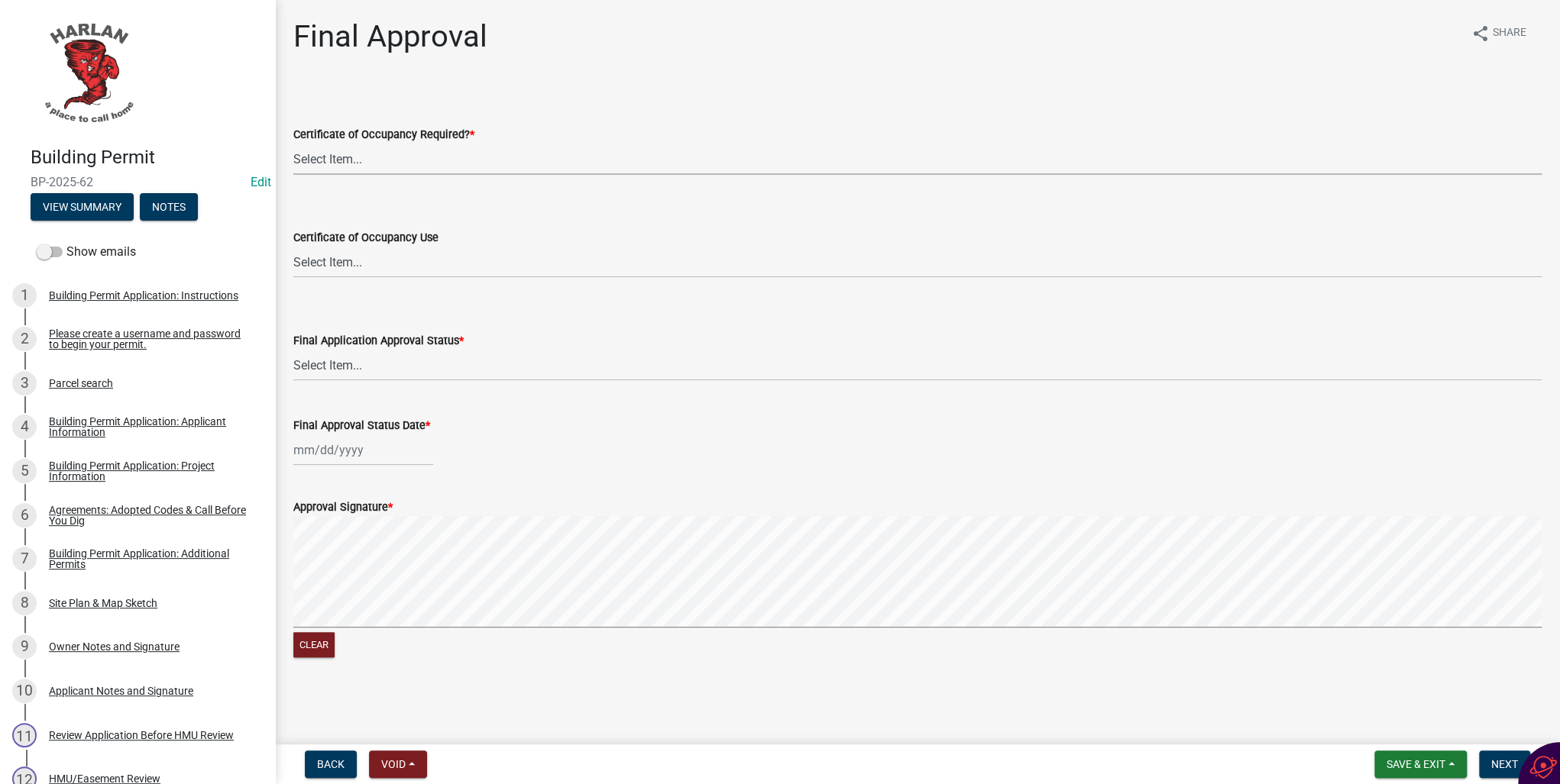
click at [310, 163] on select "Select Item... Yes No" at bounding box center [917, 158] width 1249 height 31
click at [294, 143] on select "Select Item... Yes No" at bounding box center [917, 158] width 1249 height 31
select select "1001b2a5-f056-4968-bbec-596879739dd7"
click at [350, 367] on select "Select Item... Approved Denied" at bounding box center [917, 365] width 1249 height 31
click at [294, 350] on select "Select Item... Approved Denied" at bounding box center [917, 365] width 1249 height 31
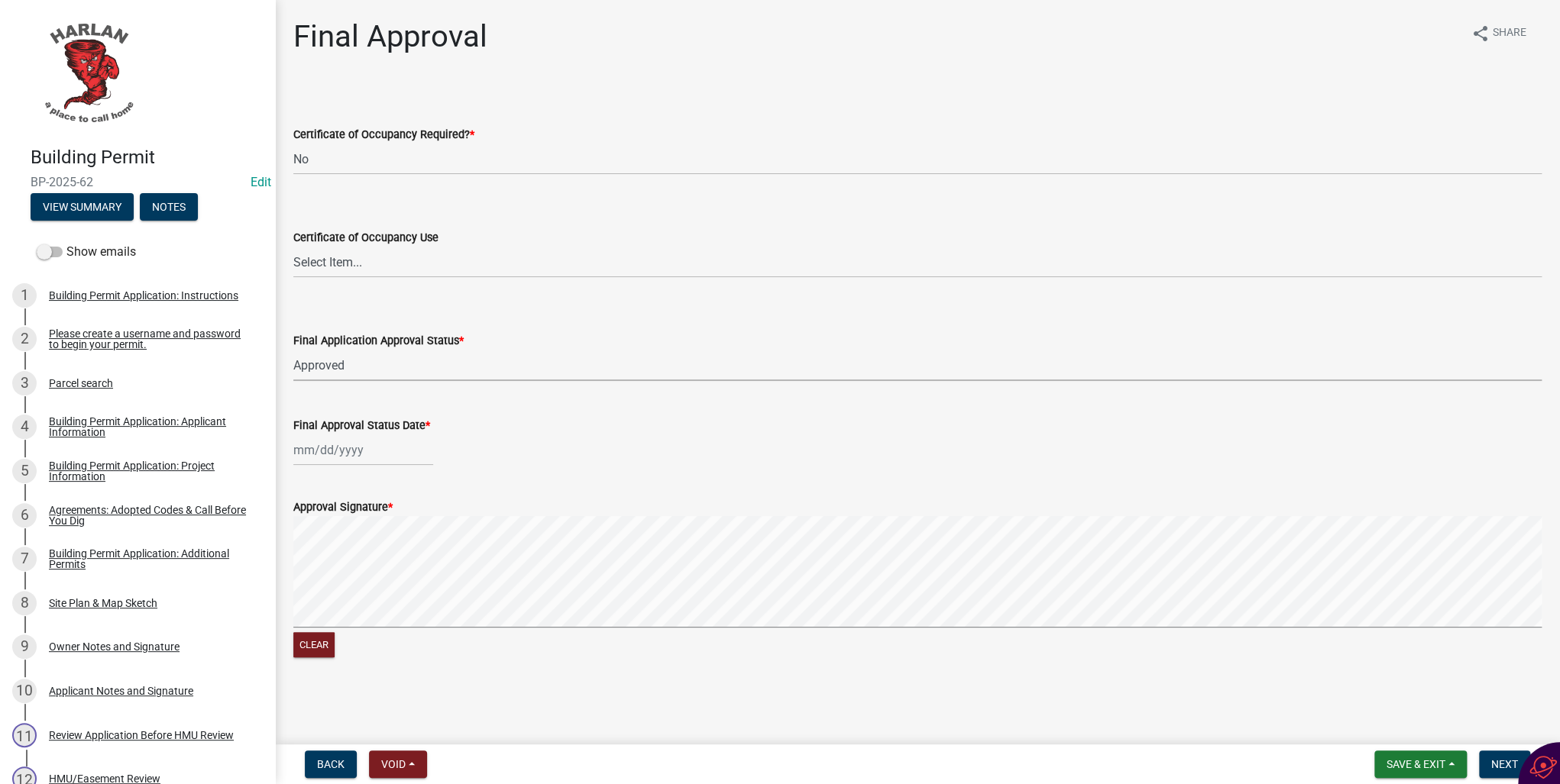
select select "af4bc4e7-b9b6-402d-a406-63c5f32644d1"
click at [327, 445] on div at bounding box center [363, 449] width 140 height 31
select select "8"
select select "2025"
click at [356, 611] on div "20" at bounding box center [357, 605] width 24 height 24
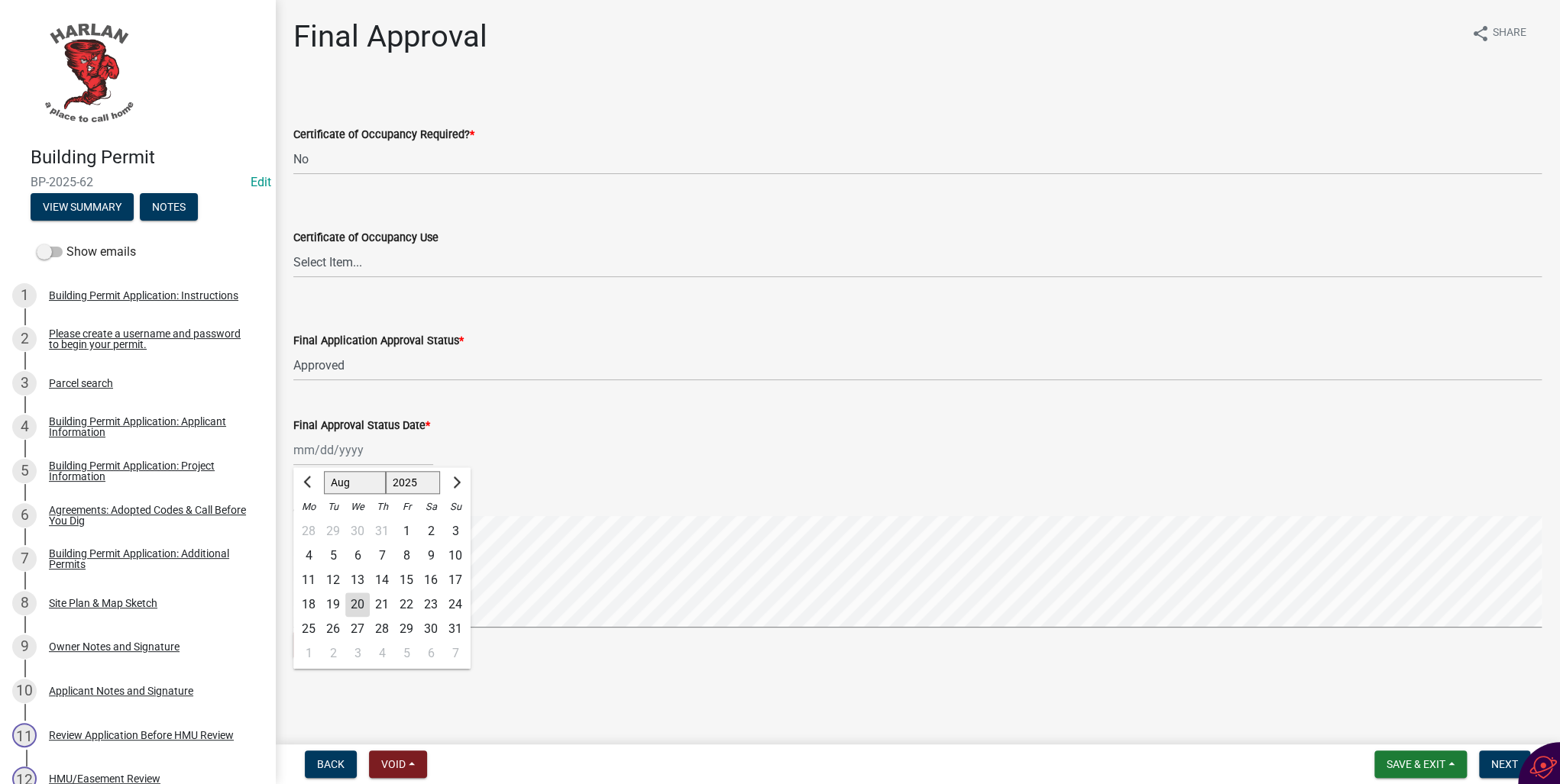
type input "[DATE]"
click at [1494, 759] on span "Next" at bounding box center [1505, 764] width 27 height 12
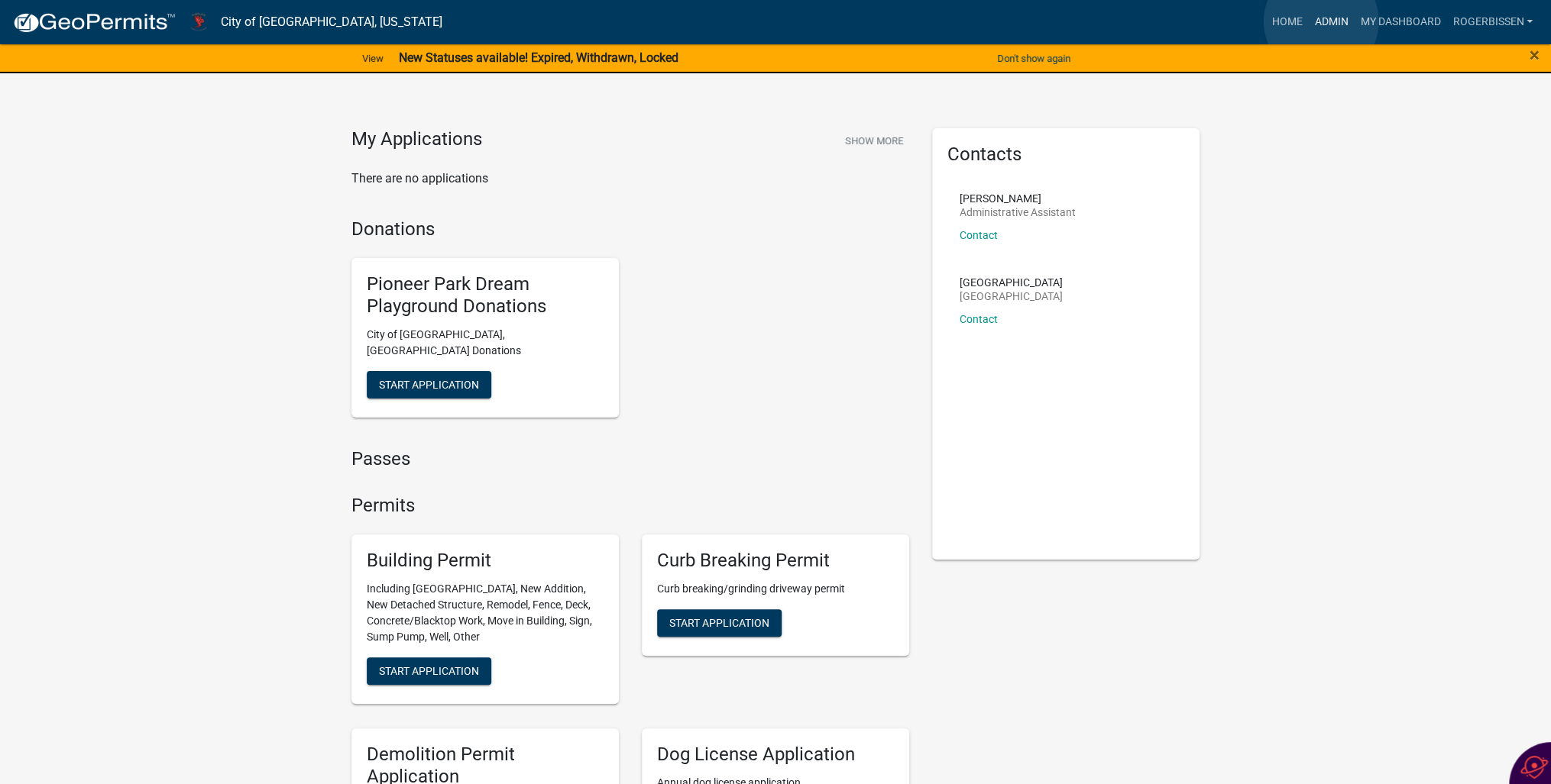
click at [1321, 22] on link "Admin" at bounding box center [1331, 22] width 46 height 29
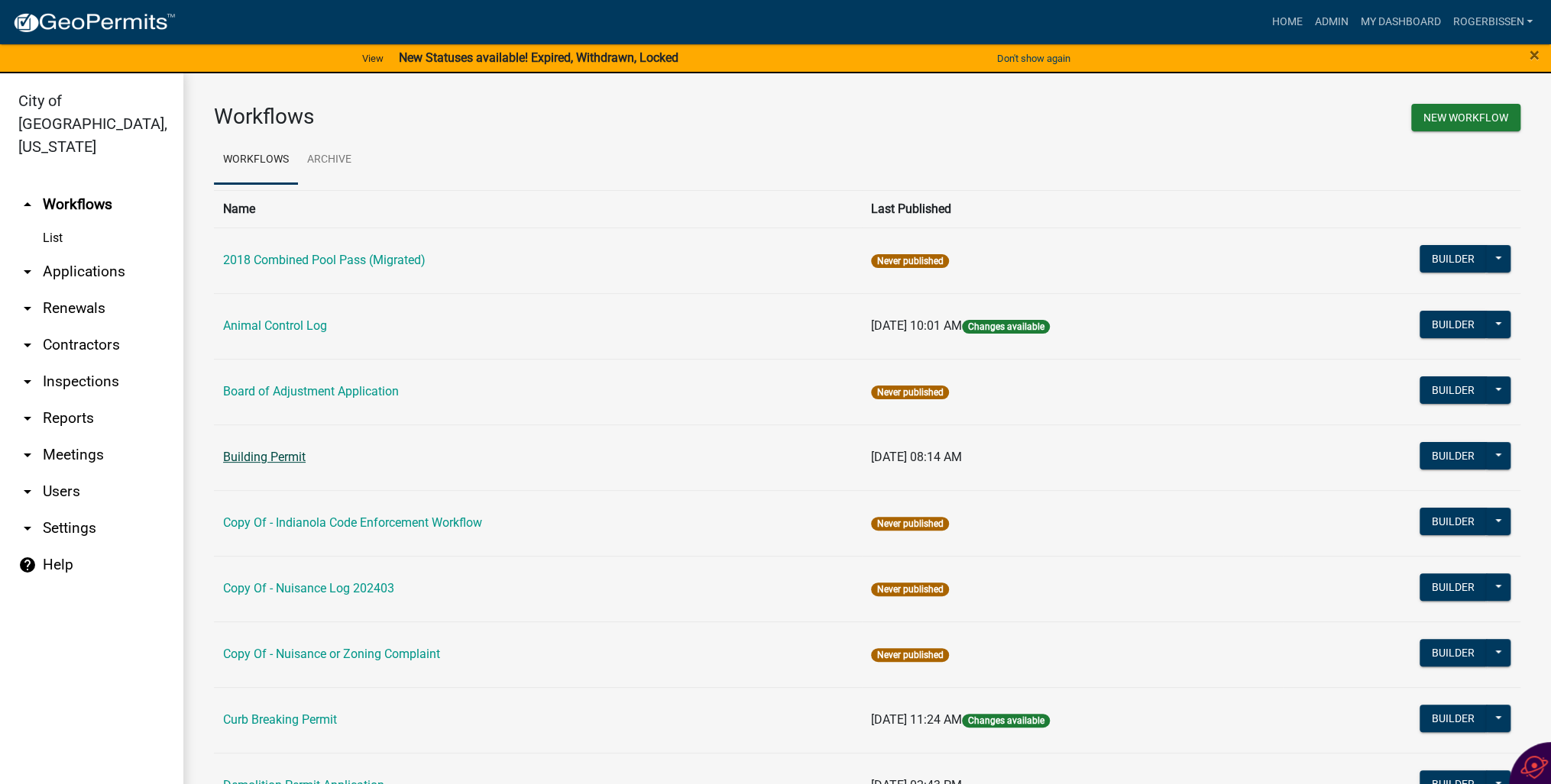
click at [271, 456] on link "Building Permit" at bounding box center [265, 457] width 83 height 14
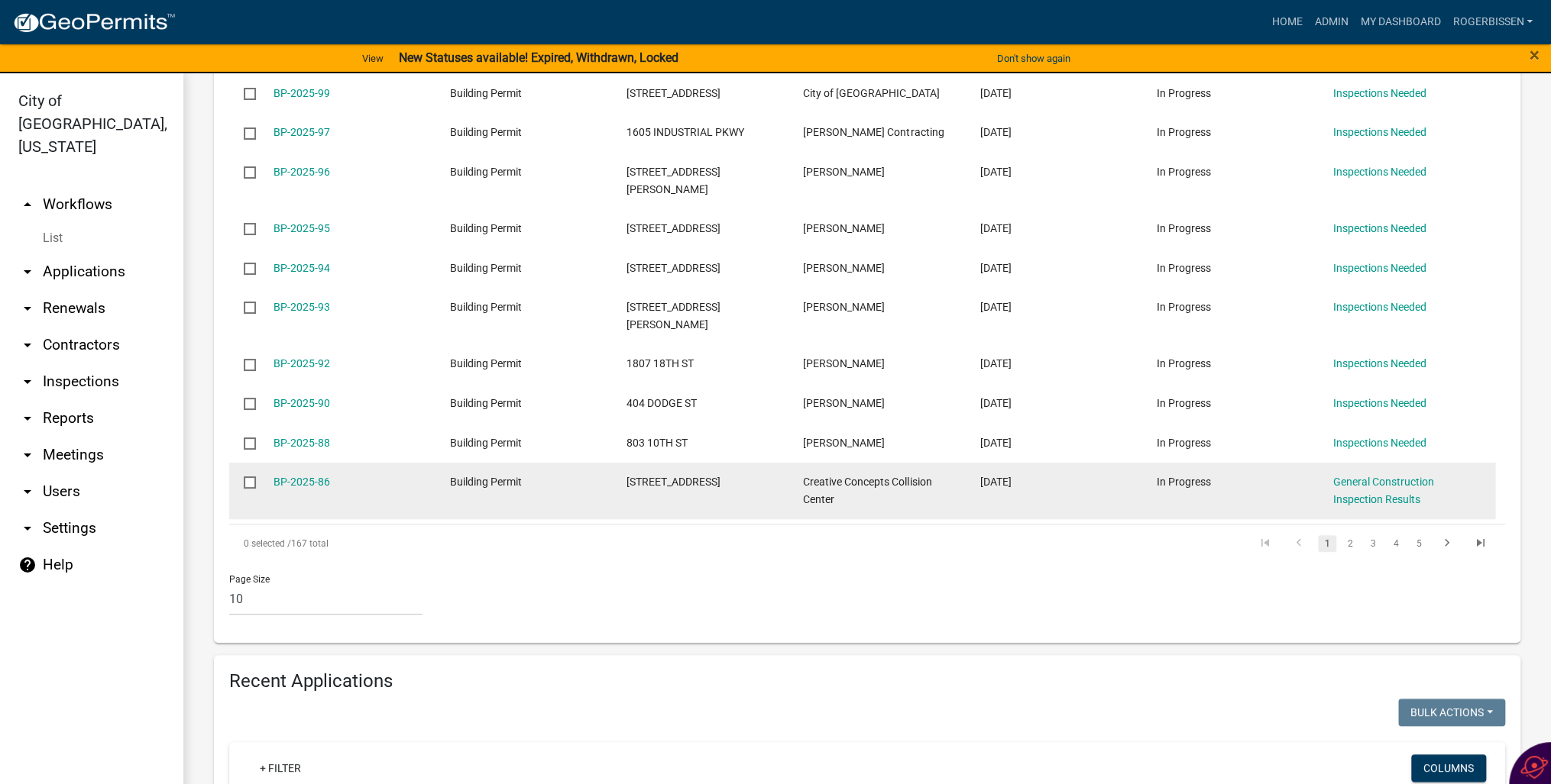
scroll to position [489, 0]
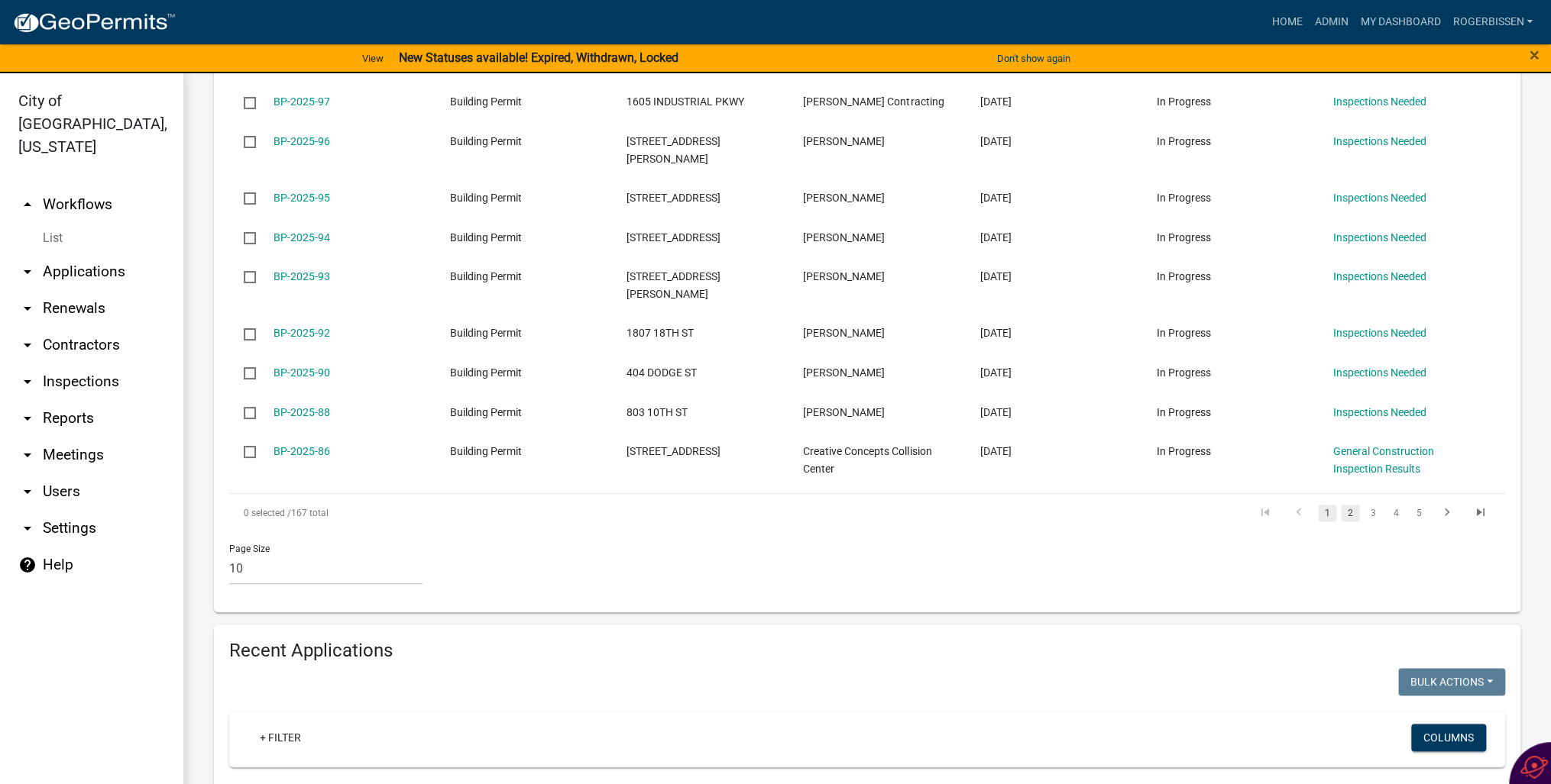
click at [1341, 505] on link "2" at bounding box center [1350, 513] width 19 height 17
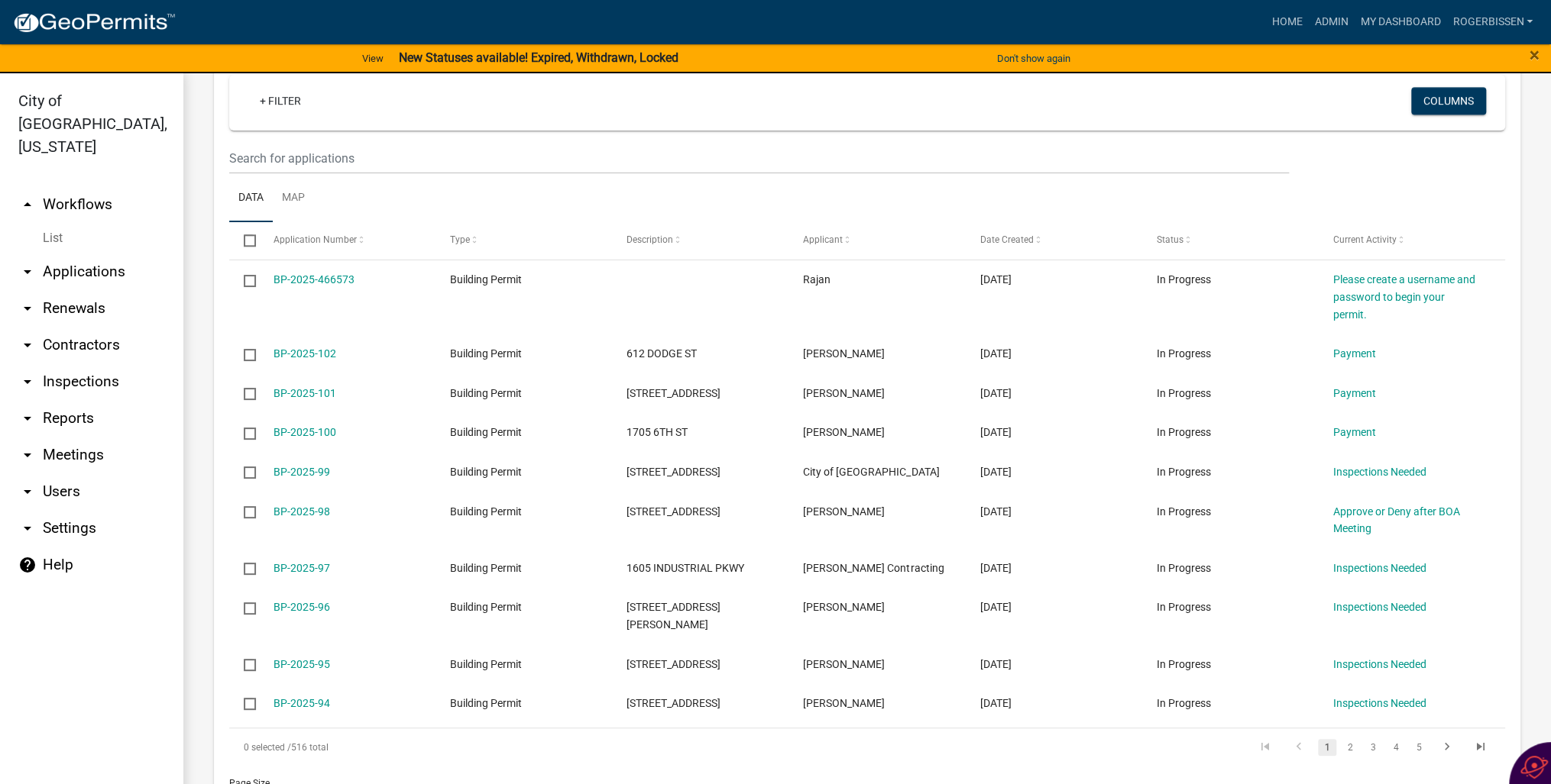
scroll to position [1113, 0]
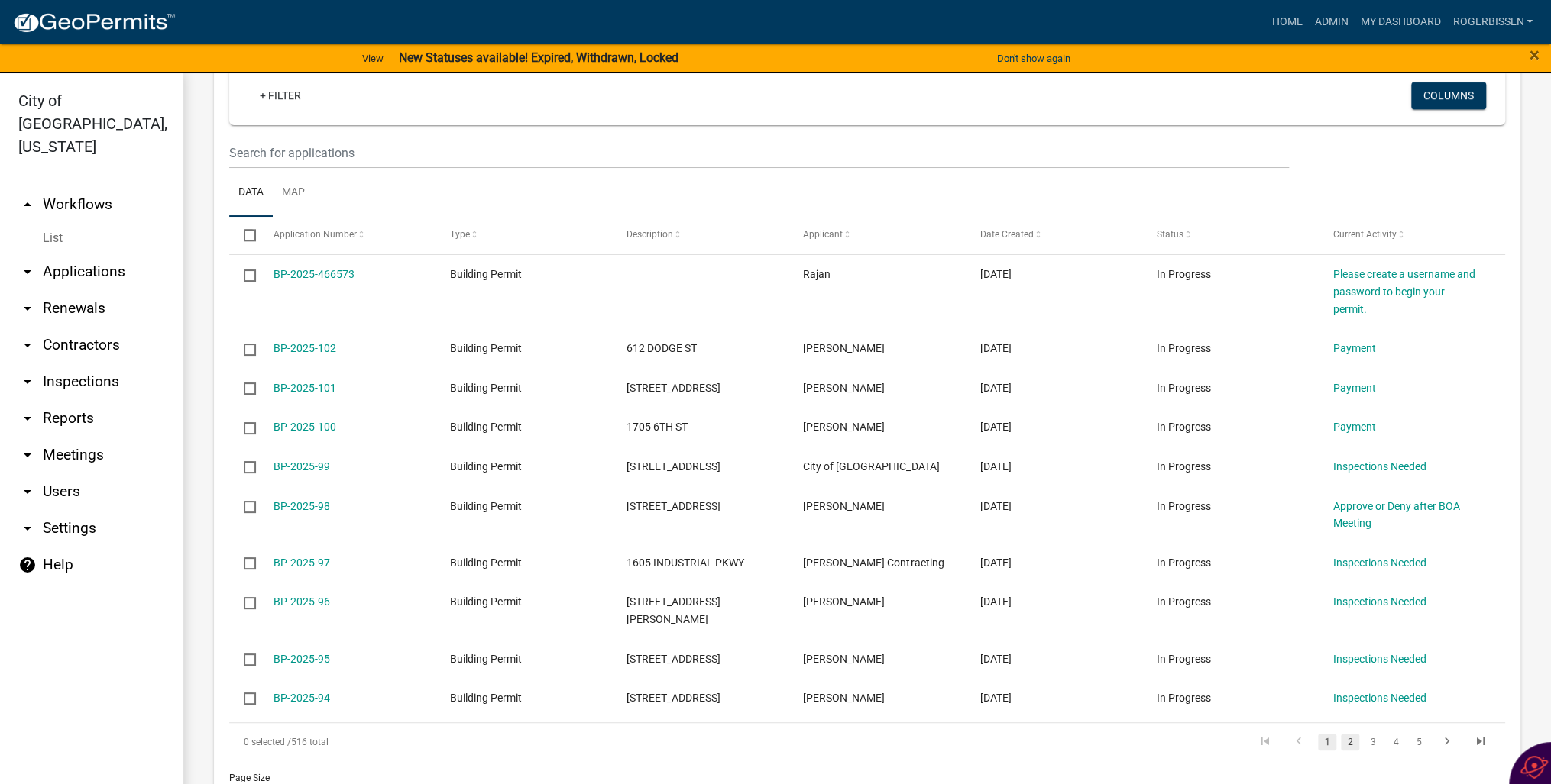
click at [1343, 734] on link "2" at bounding box center [1350, 743] width 19 height 17
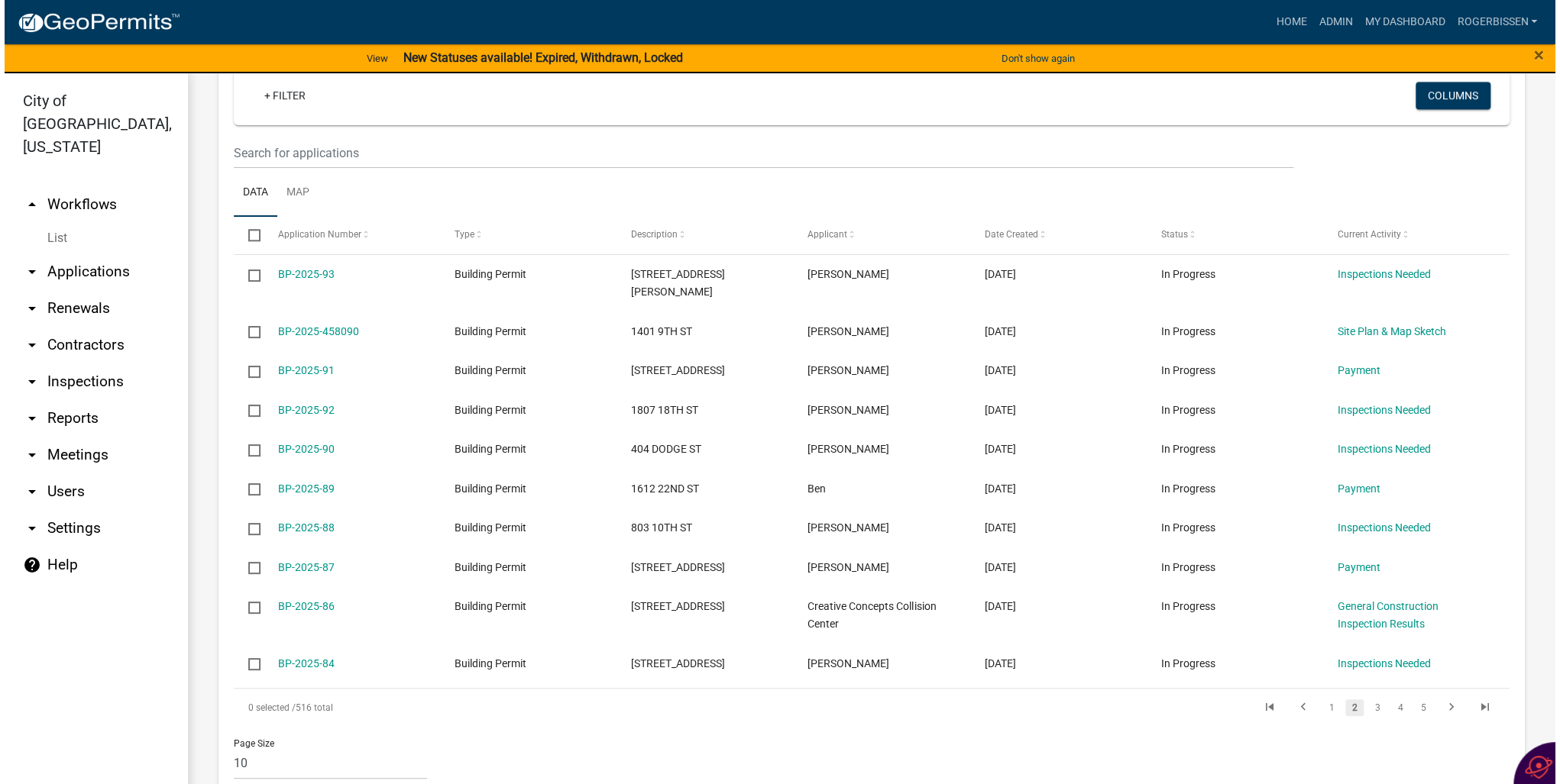
scroll to position [1096, 0]
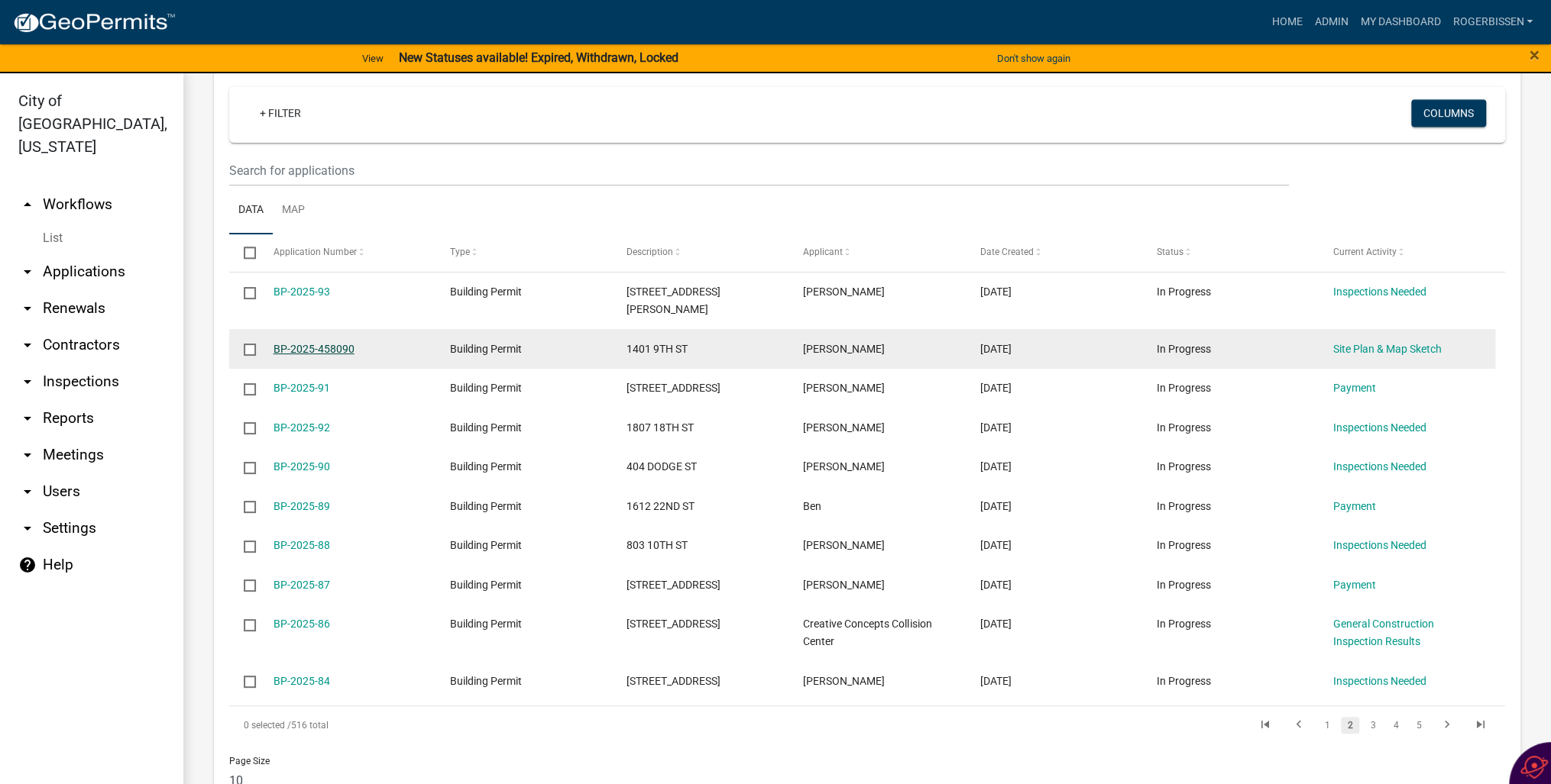
click at [294, 343] on link "BP-2025-458090" at bounding box center [314, 349] width 81 height 12
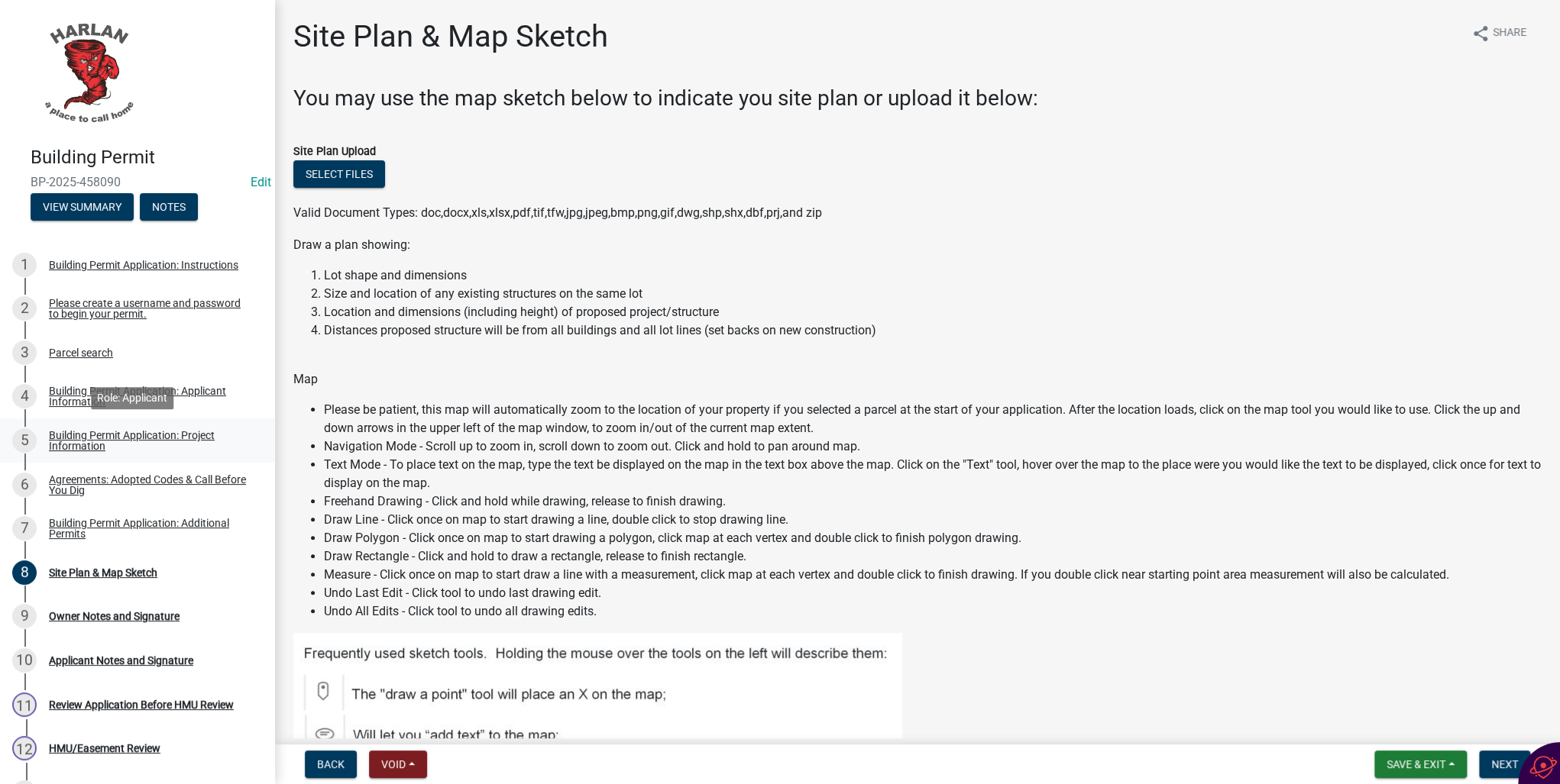
click at [95, 445] on div "Building Permit Application: Project Information" at bounding box center [149, 440] width 202 height 22
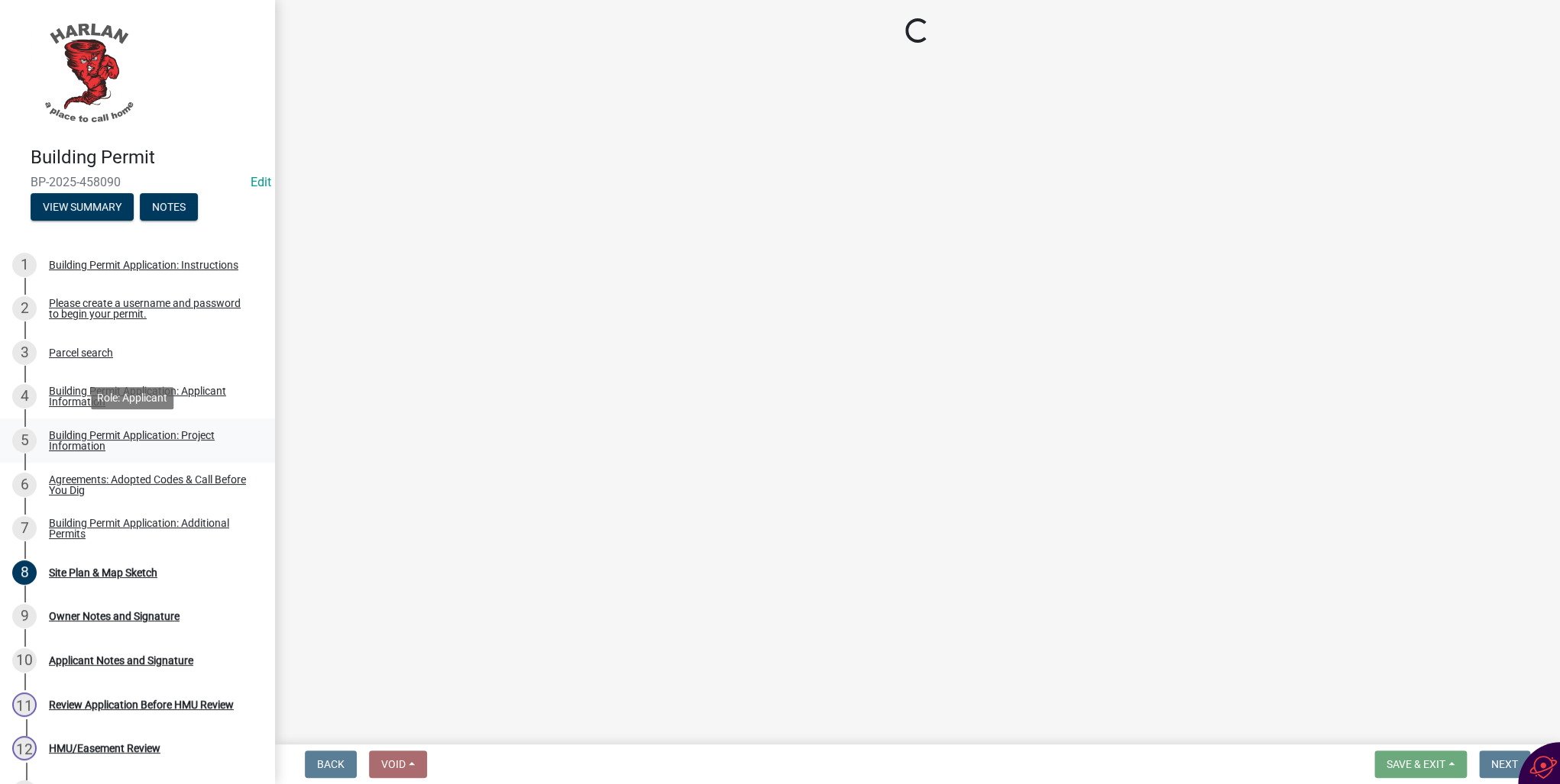
select select "44c2b514-5af7-47f9-a52a-46f06f30c7c0"
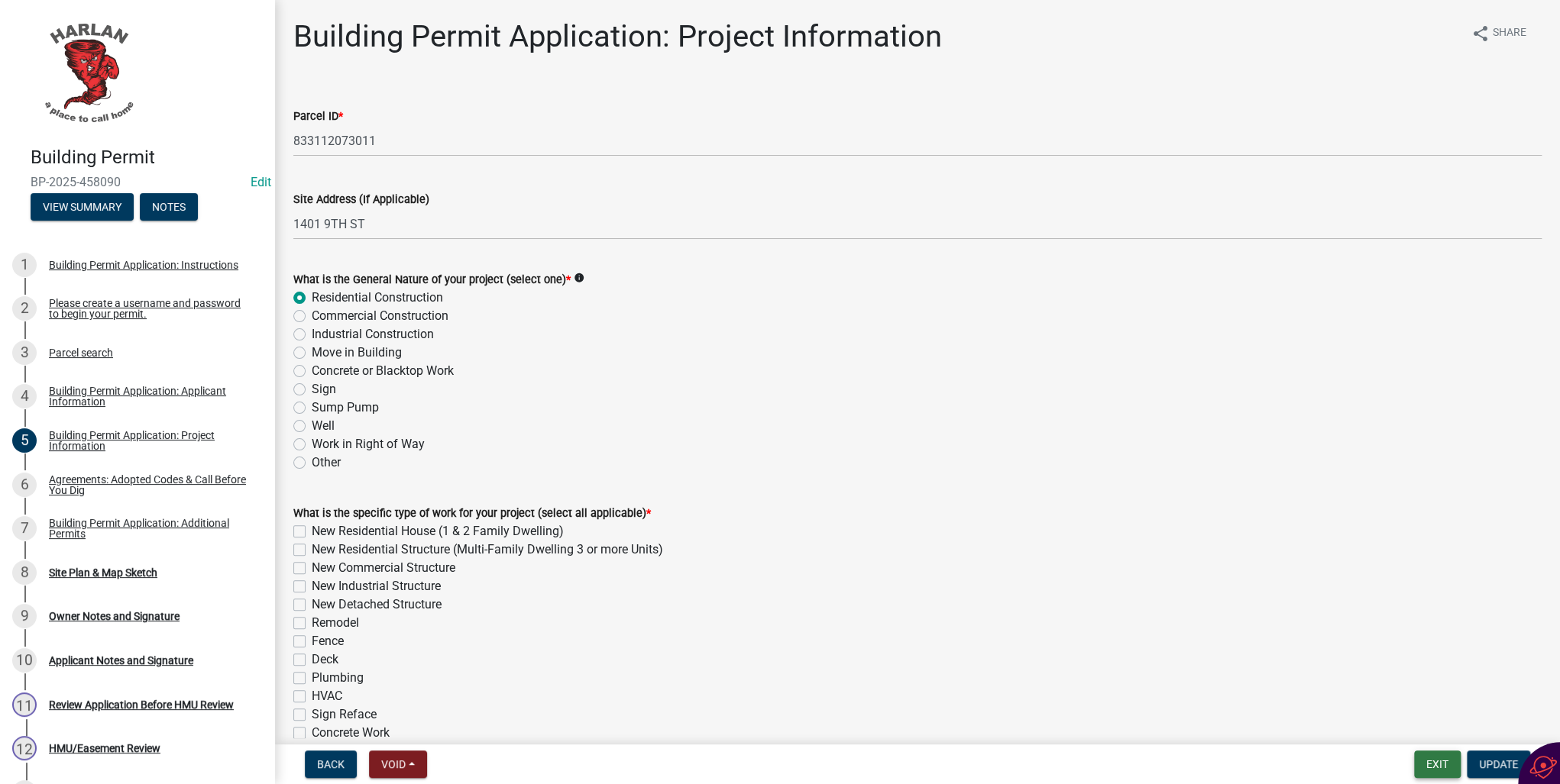
click at [1425, 758] on button "Exit" at bounding box center [1437, 764] width 47 height 27
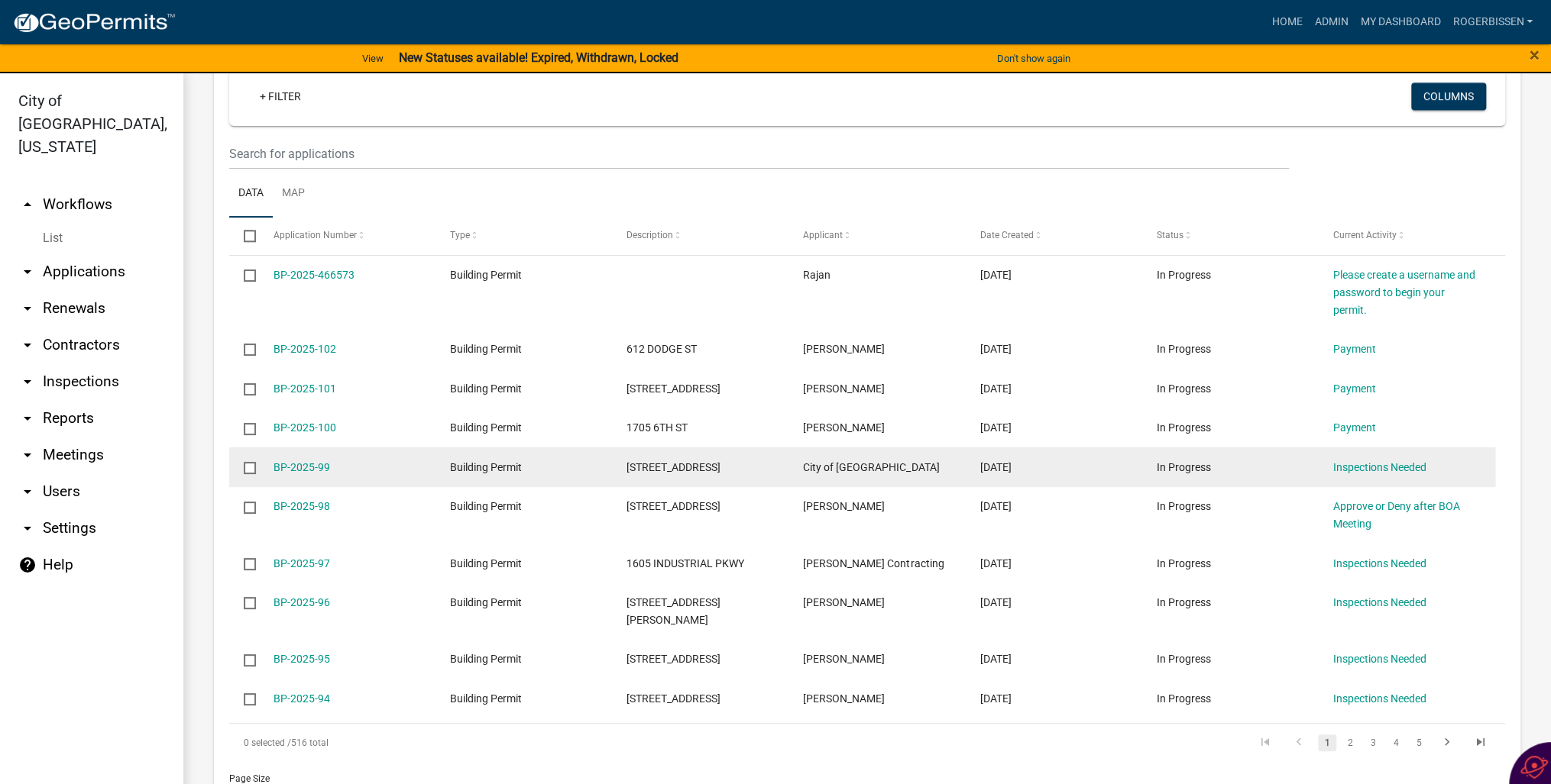
scroll to position [1130, 0]
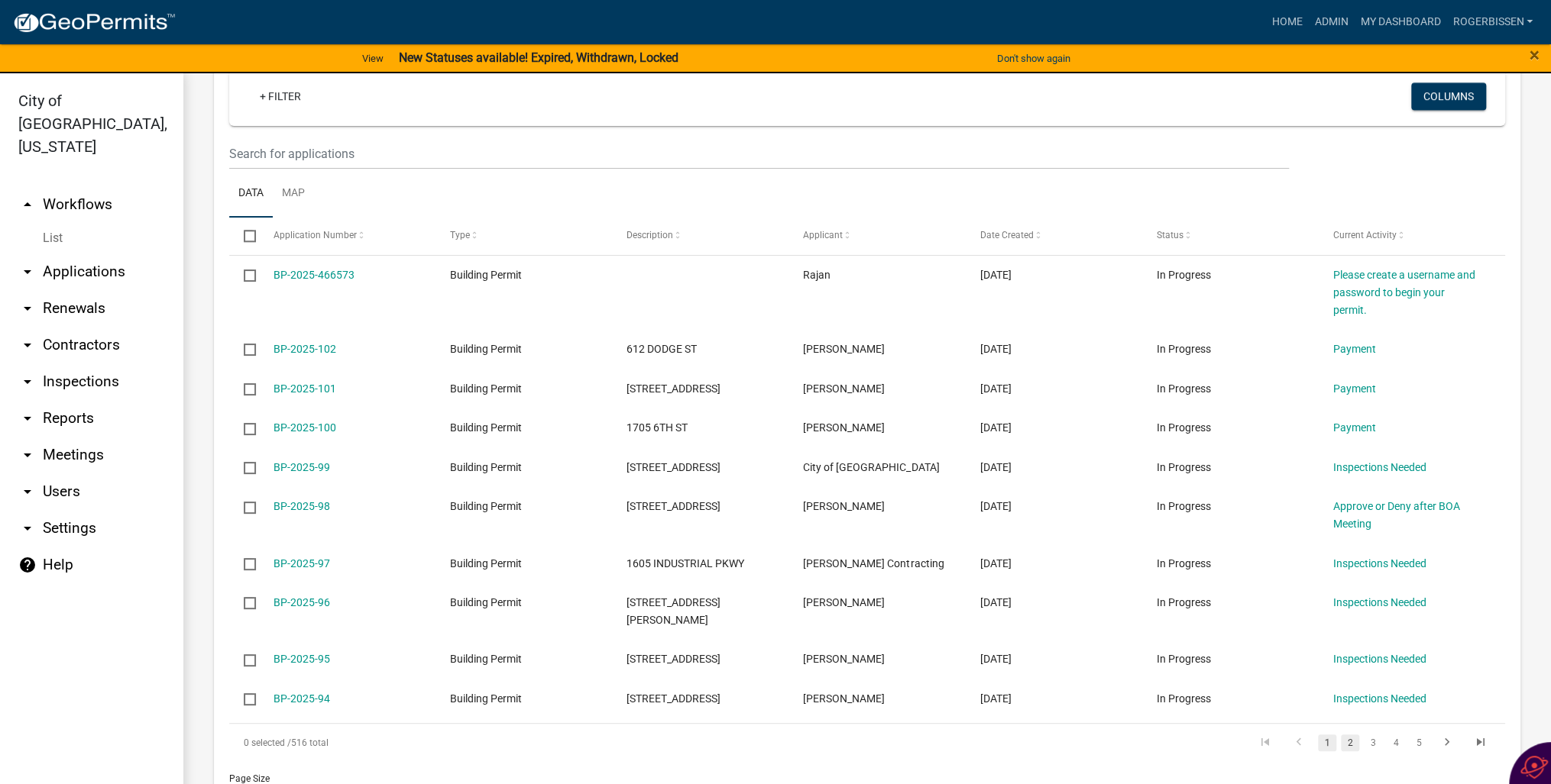
click at [1342, 734] on link "2" at bounding box center [1350, 743] width 19 height 17
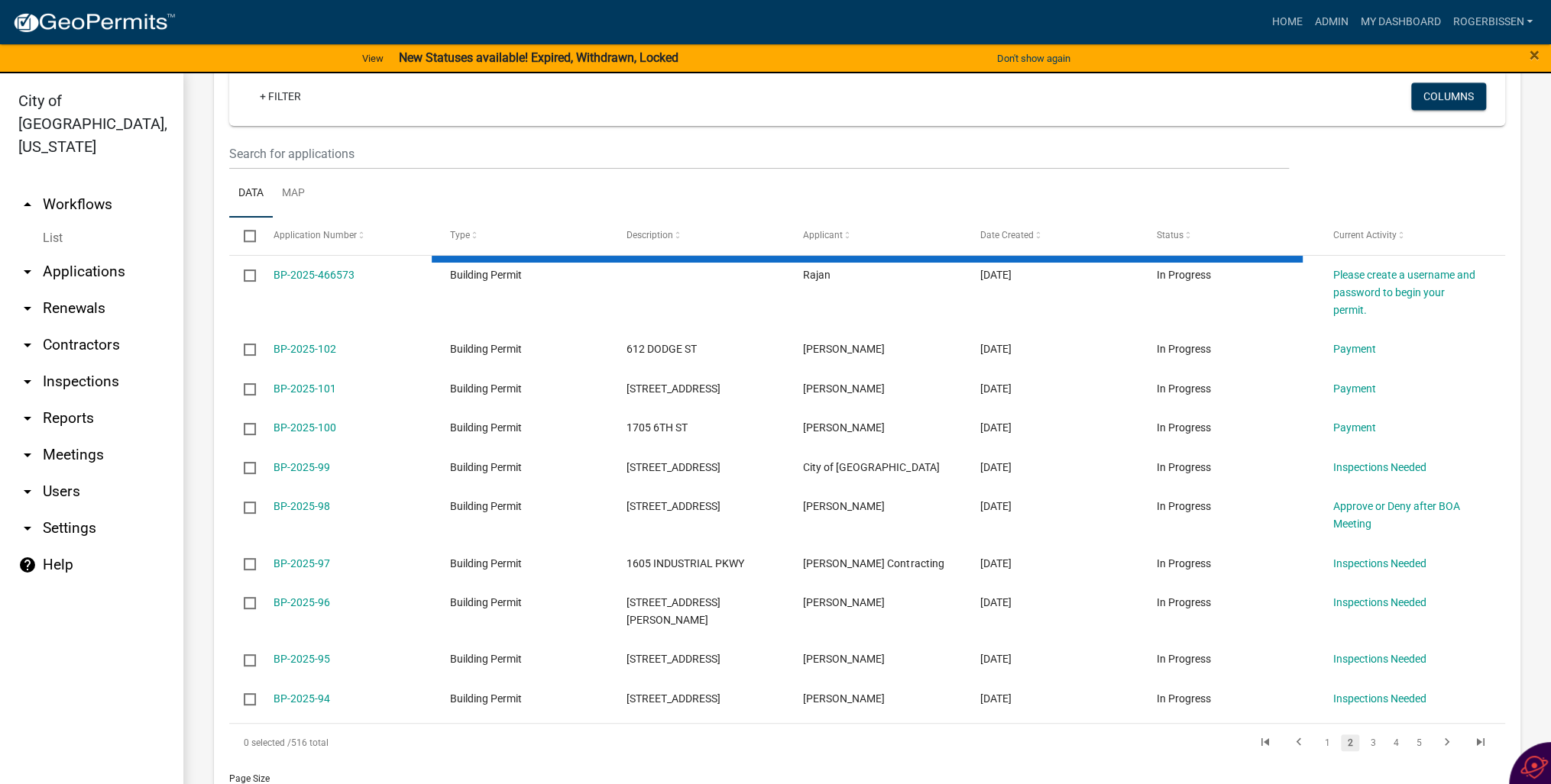
scroll to position [1113, 0]
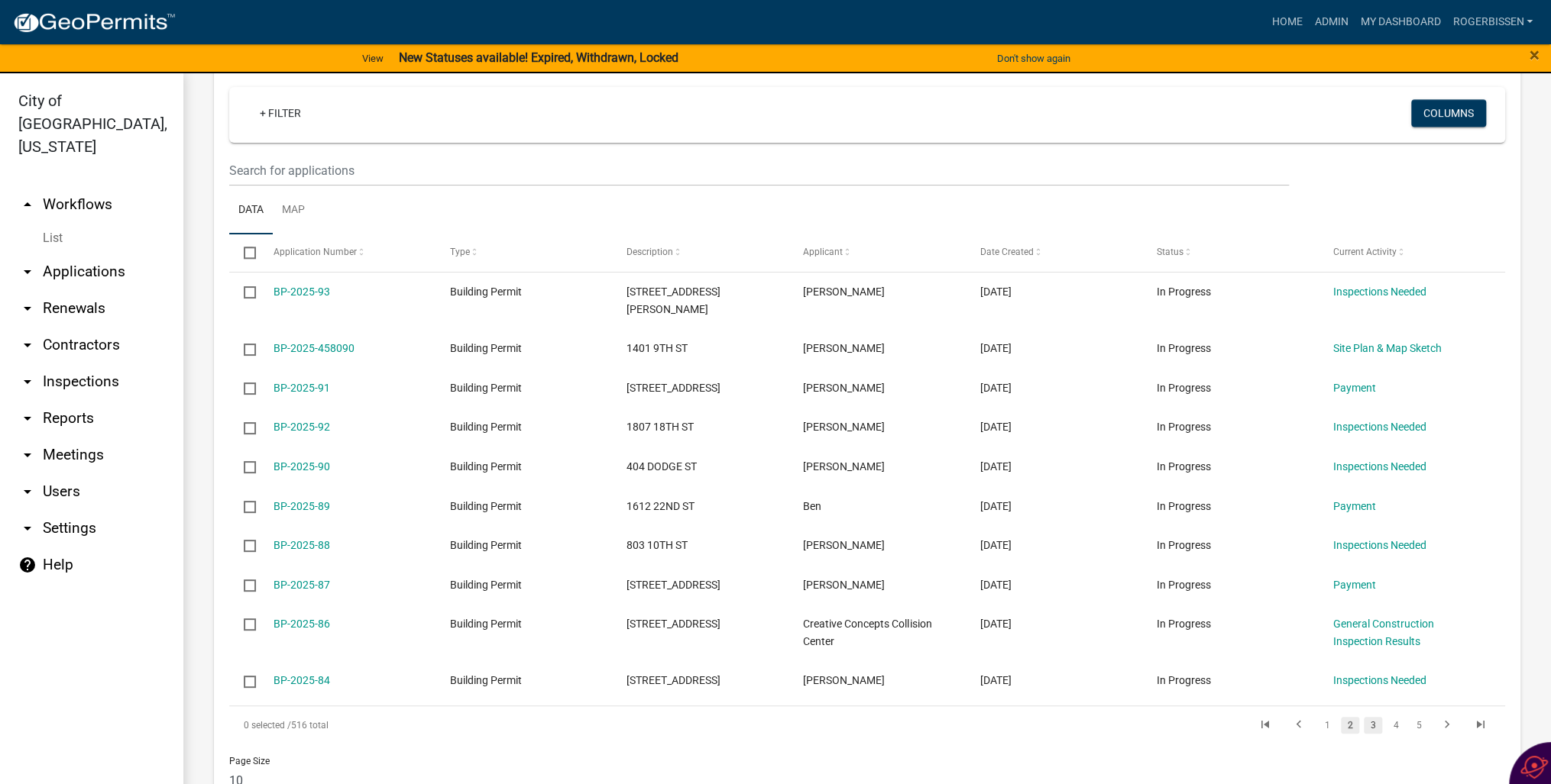
click at [1365, 717] on link "3" at bounding box center [1374, 726] width 19 height 17
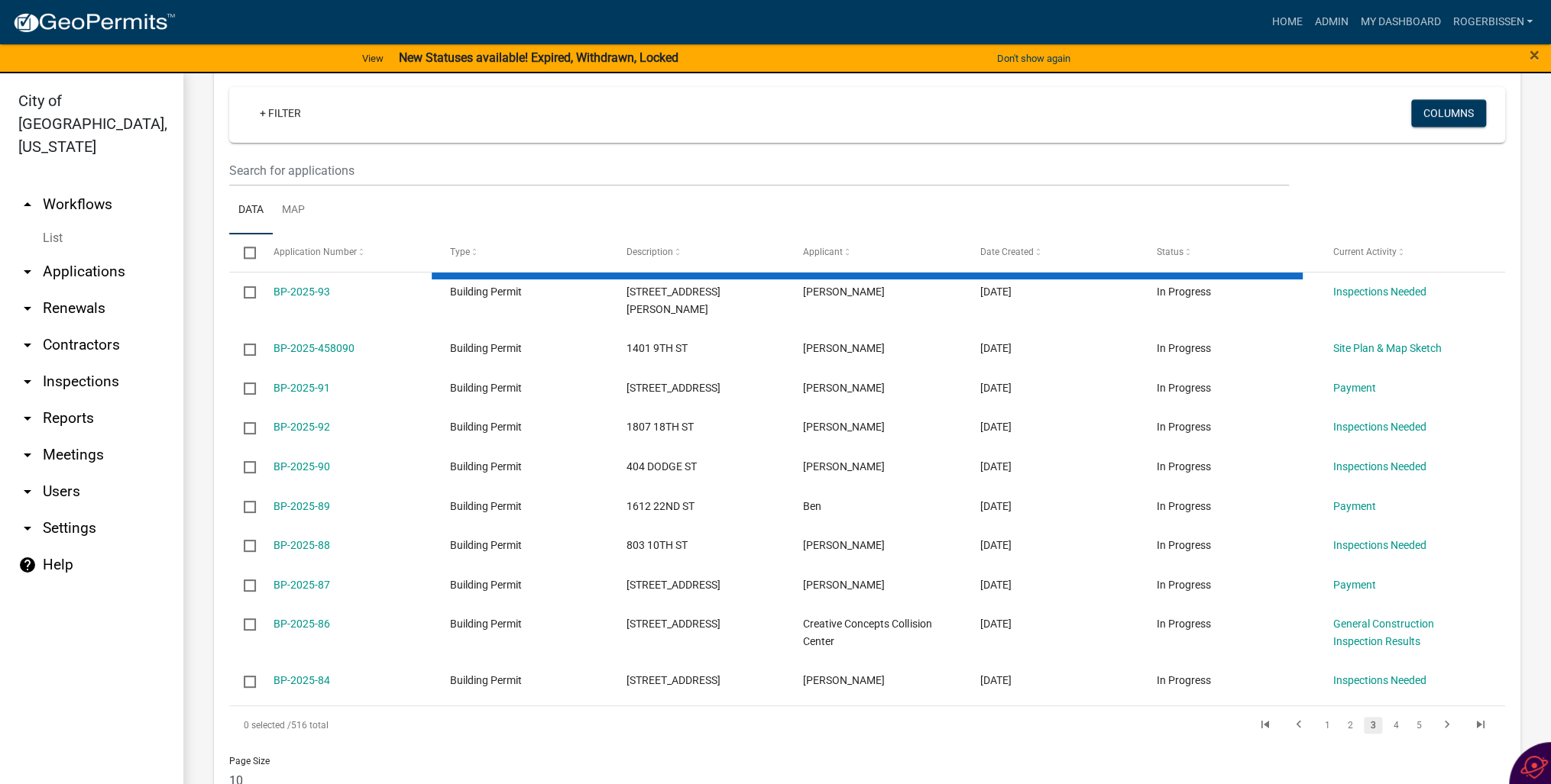
scroll to position [1096, 0]
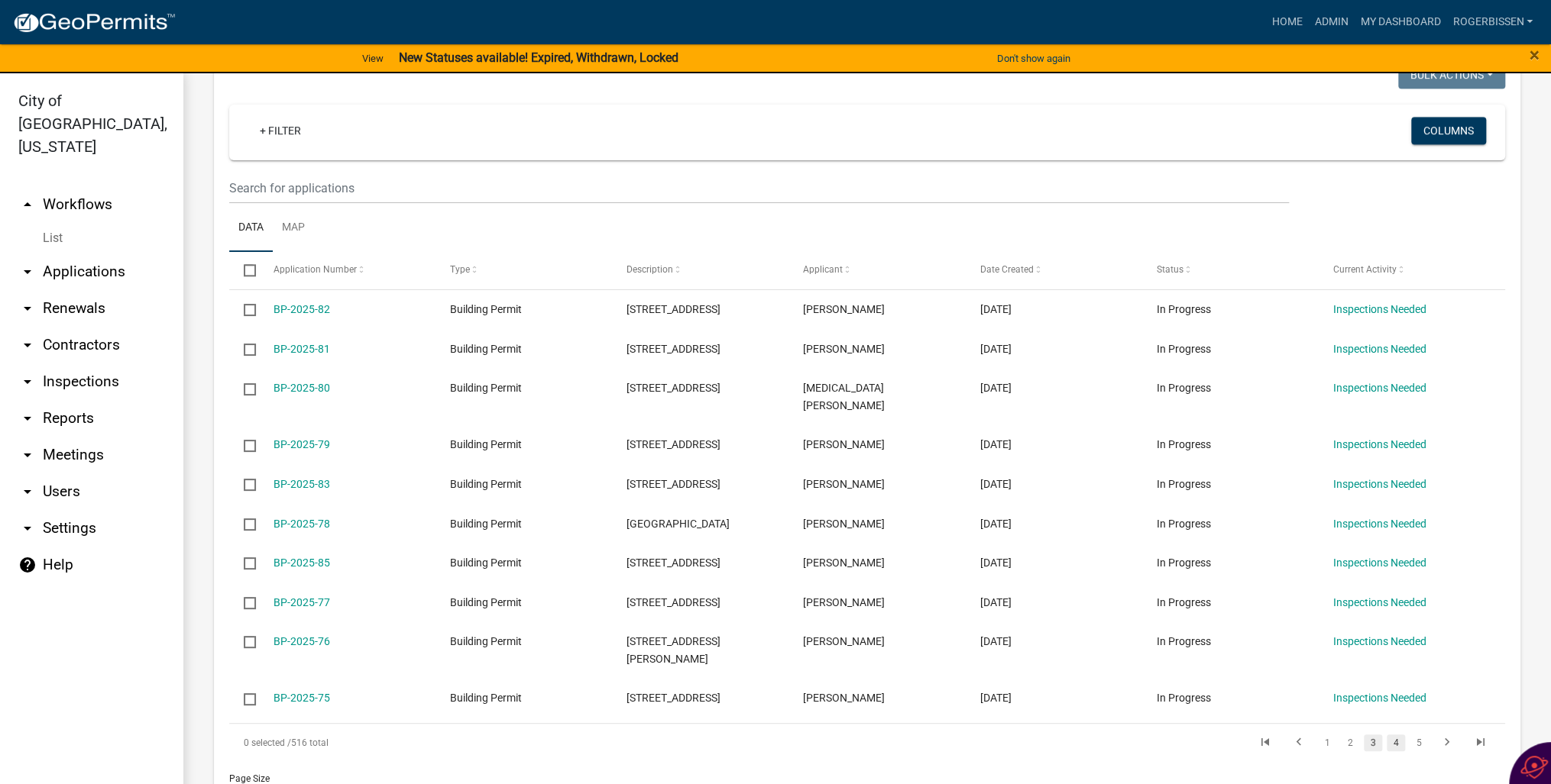
click at [1387, 734] on link "4" at bounding box center [1396, 743] width 19 height 17
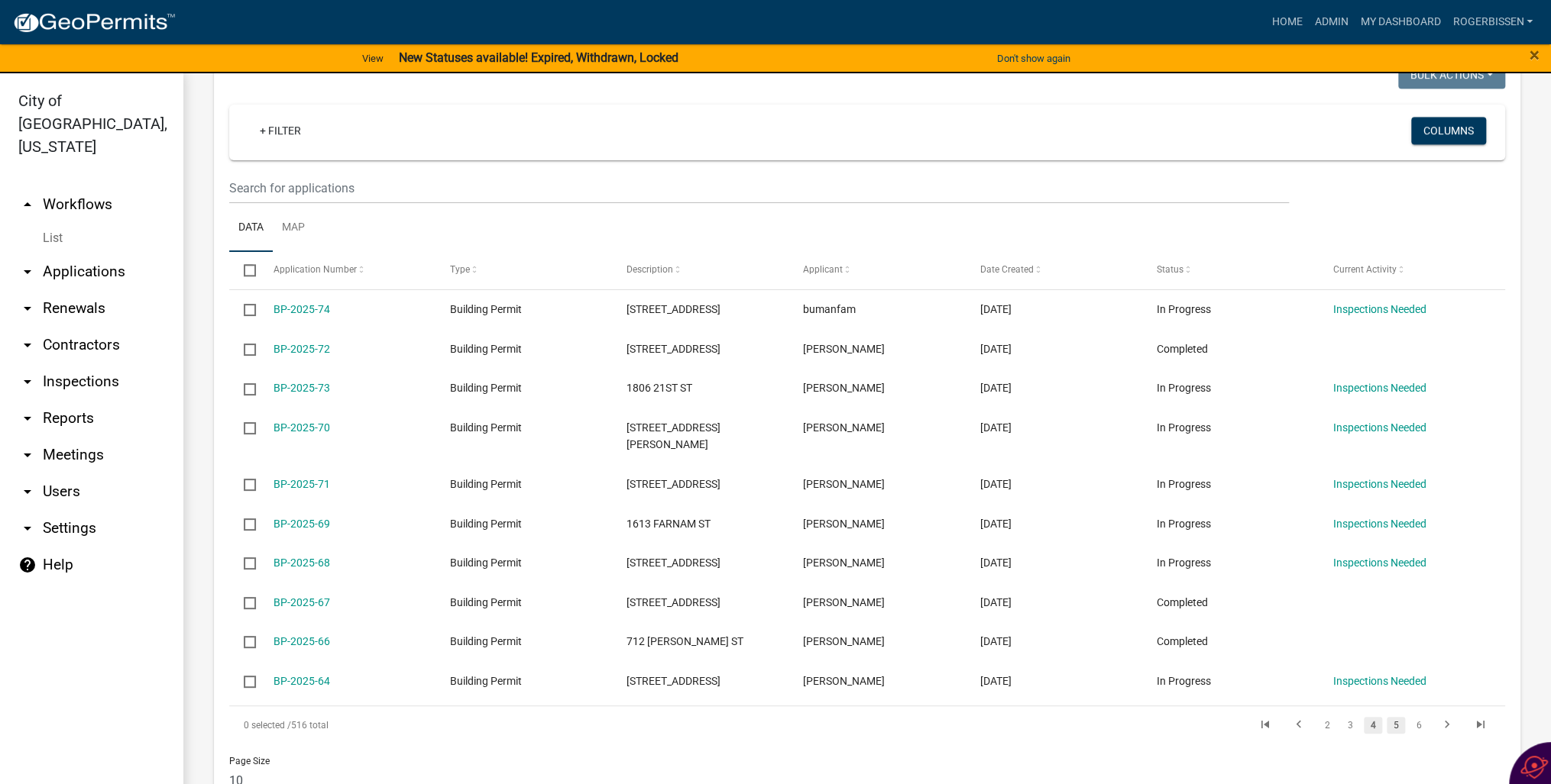
click at [1387, 717] on link "5" at bounding box center [1396, 726] width 19 height 17
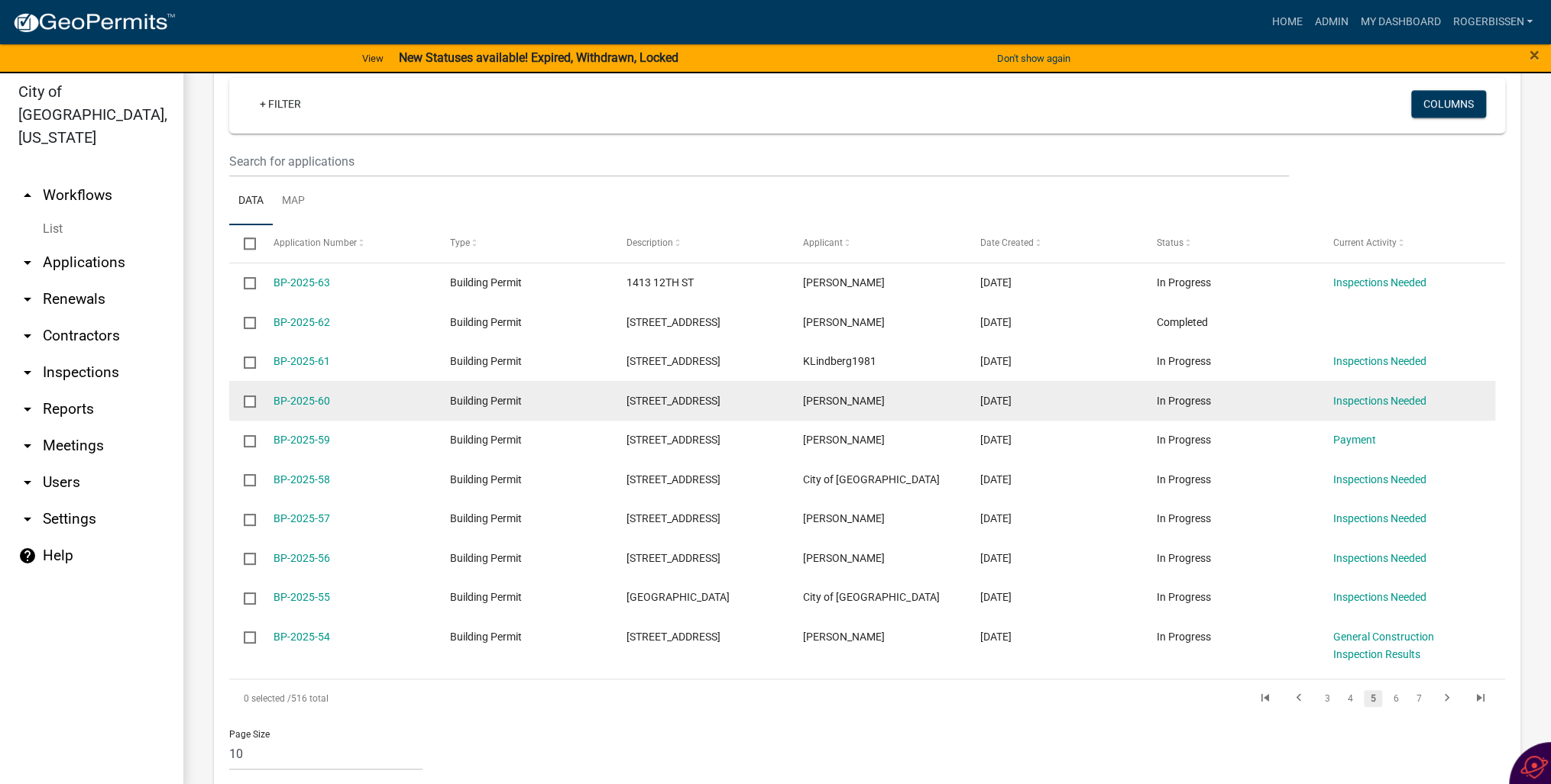
scroll to position [19, 0]
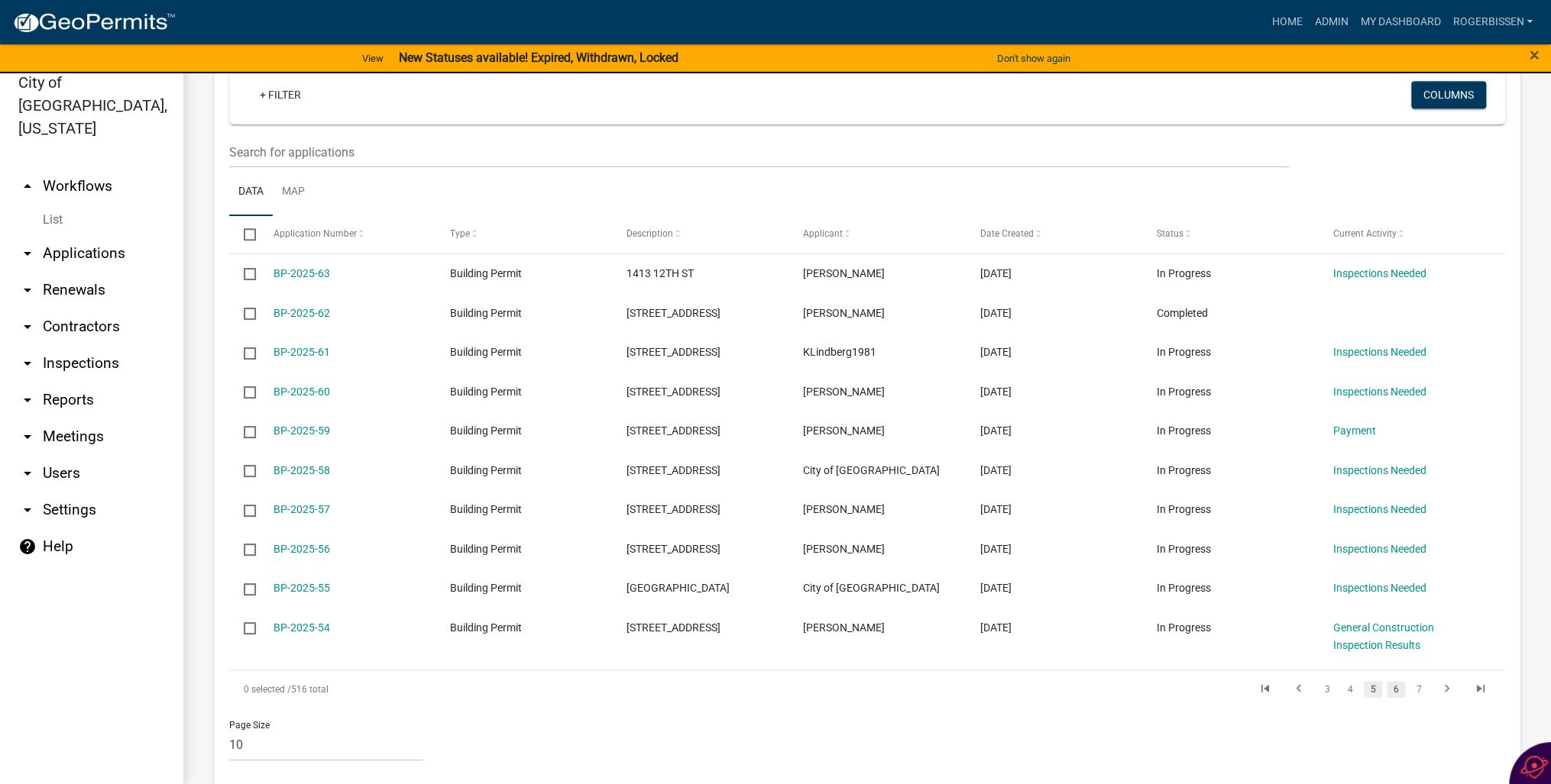
click at [1389, 681] on link "6" at bounding box center [1396, 689] width 19 height 17
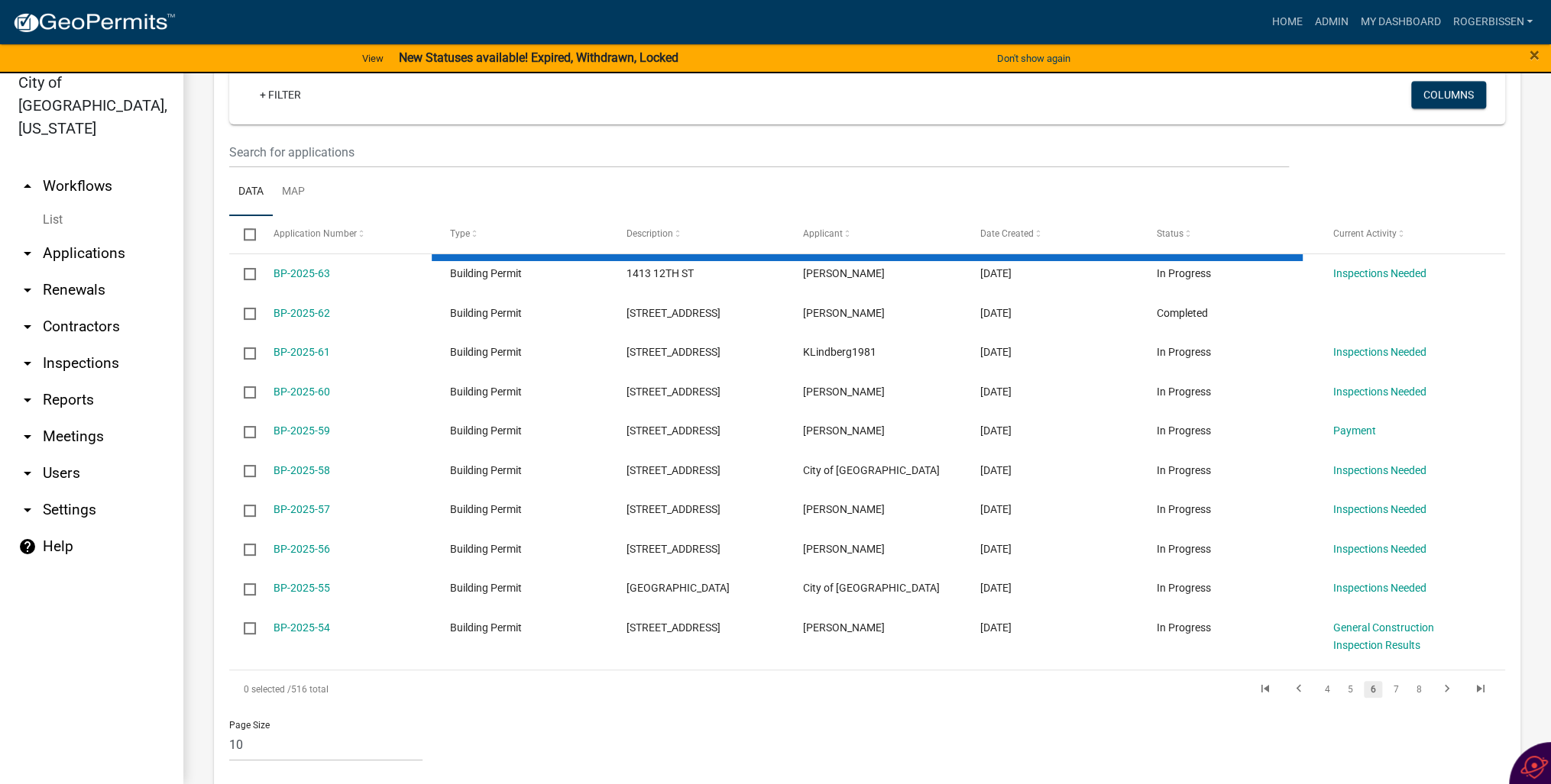
scroll to position [1096, 0]
